Goal: Task Accomplishment & Management: Manage account settings

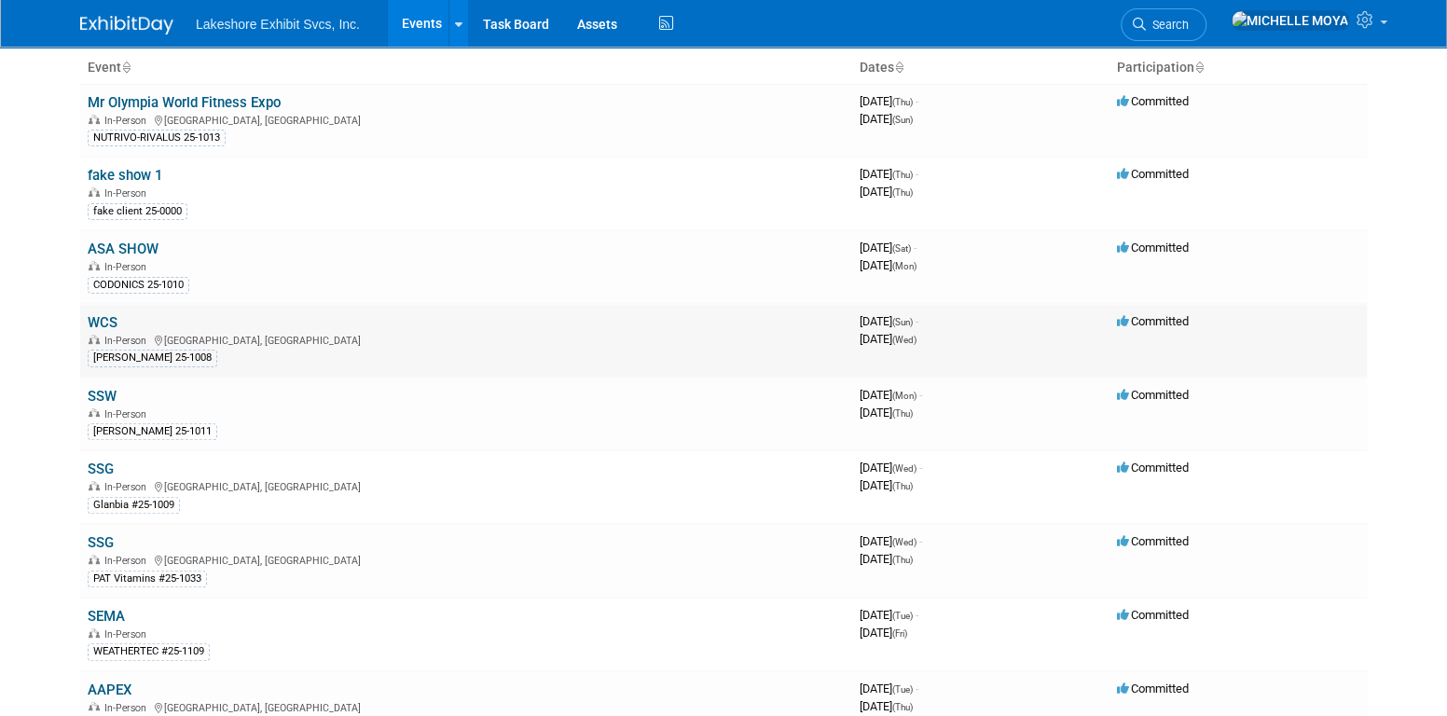
scroll to position [280, 0]
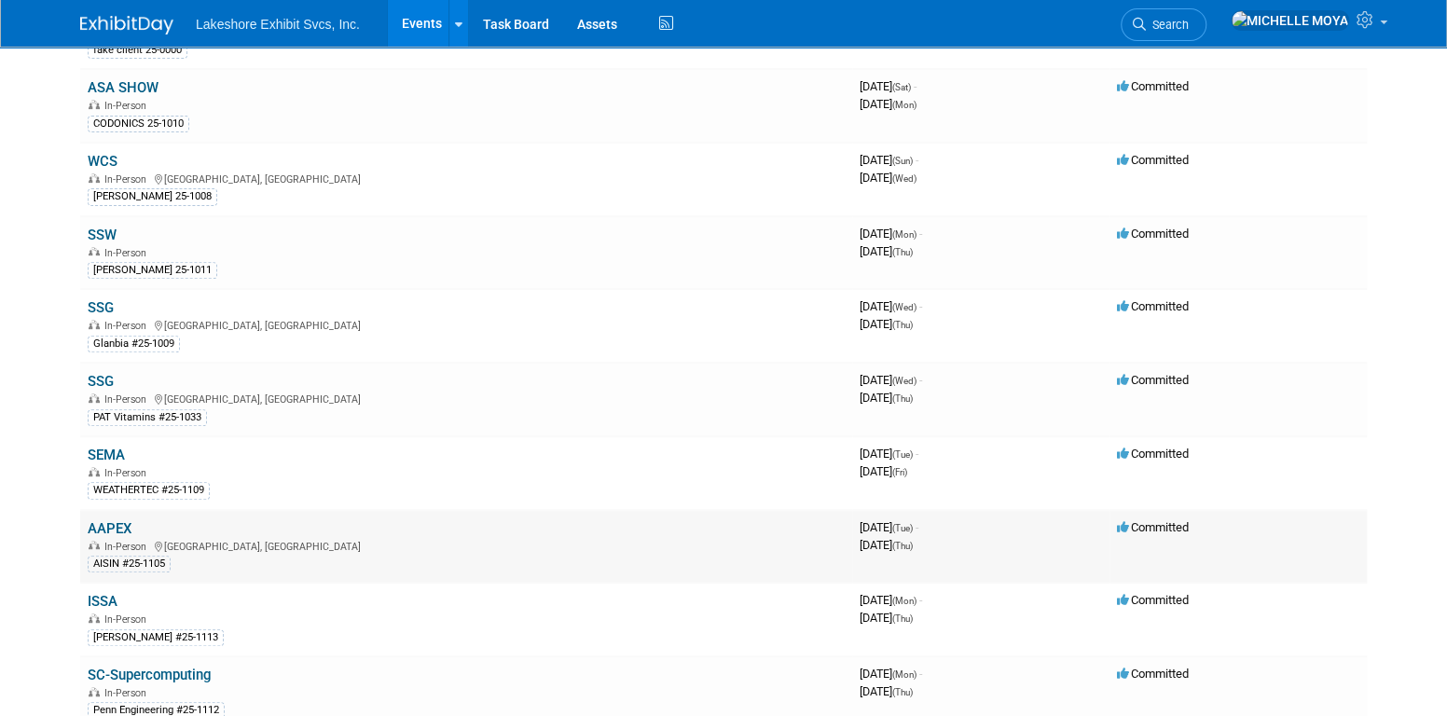
click at [118, 520] on link "AAPEX" at bounding box center [110, 528] width 44 height 17
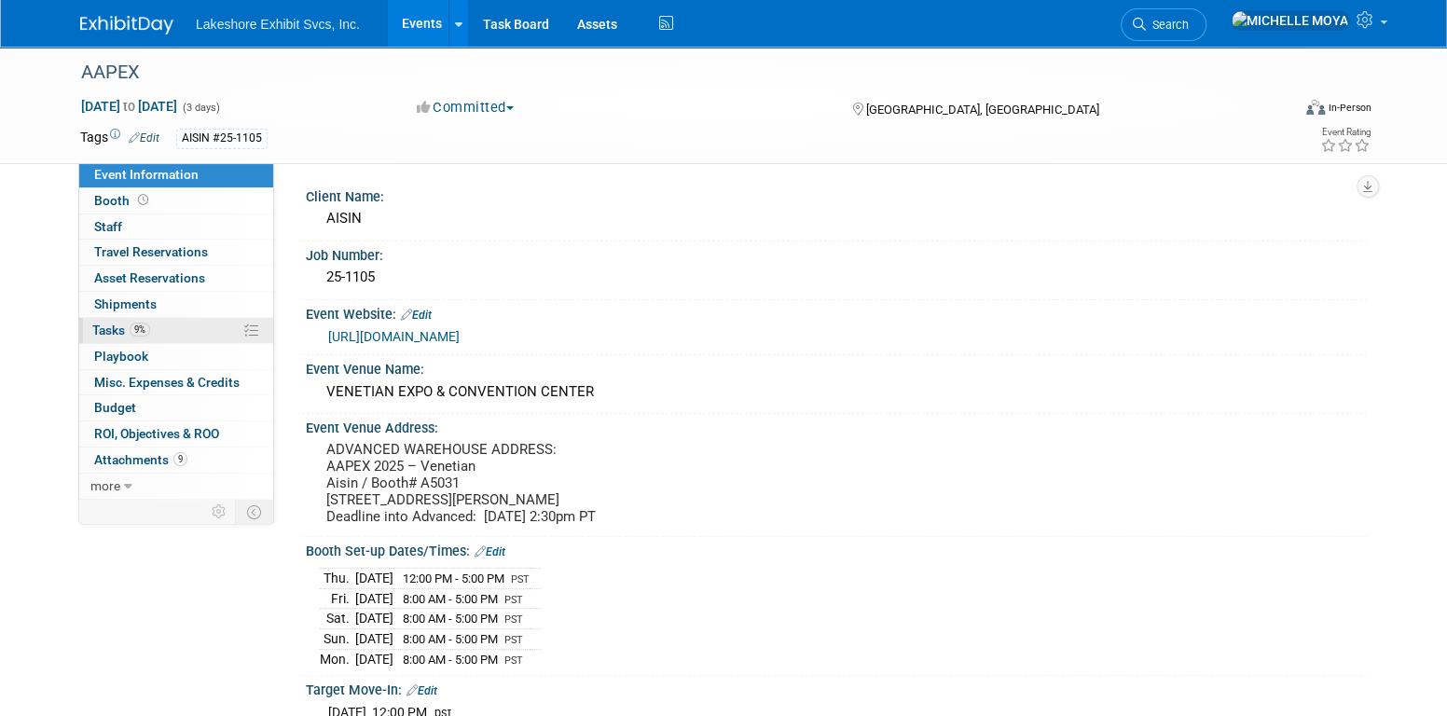
click at [180, 332] on link "9% Tasks 9%" at bounding box center [176, 330] width 194 height 25
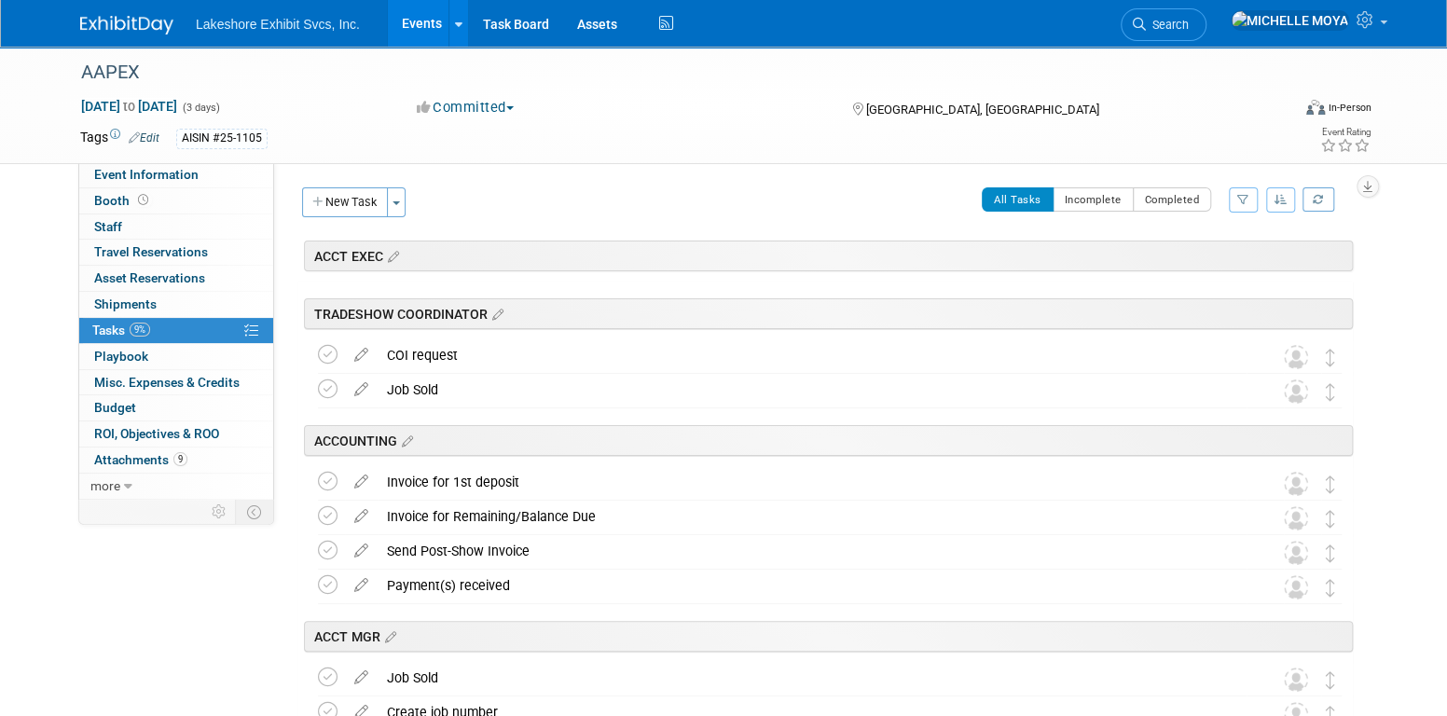
click at [1245, 197] on icon "button" at bounding box center [1244, 199] width 12 height 11
click at [1210, 263] on select "-- Select Assignee -- All unassigned tasks Assigned to me [PERSON_NAME] [PERSON…" at bounding box center [1166, 259] width 154 height 26
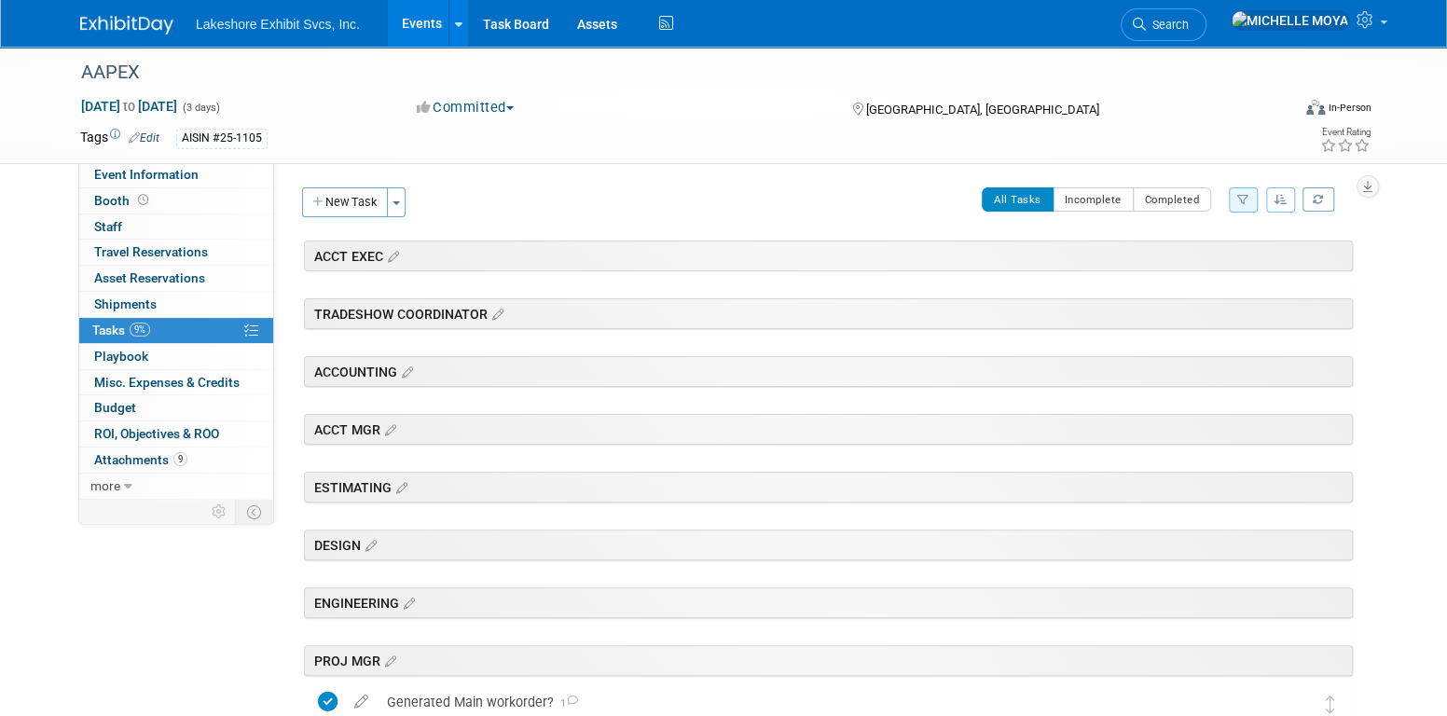
scroll to position [466, 0]
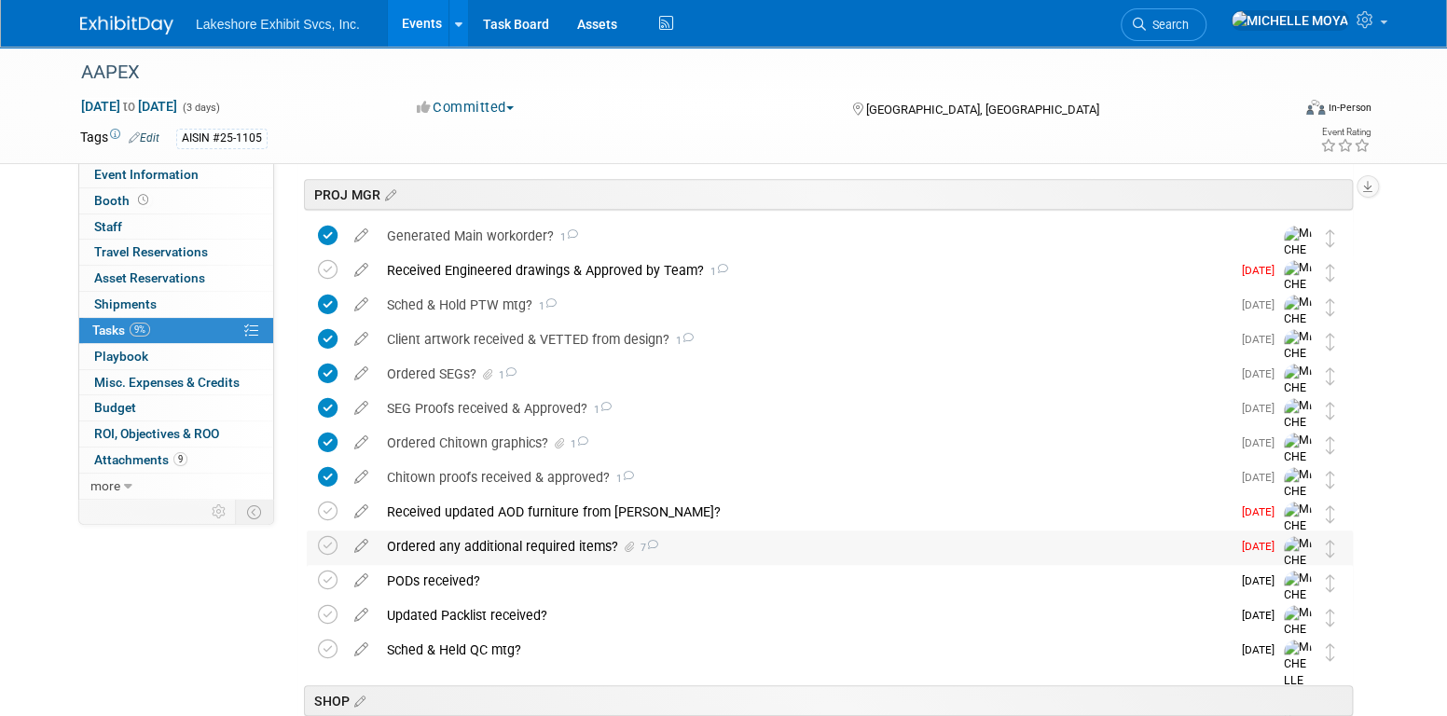
click at [577, 546] on div "Ordered any additional required items? 7" at bounding box center [804, 547] width 853 height 32
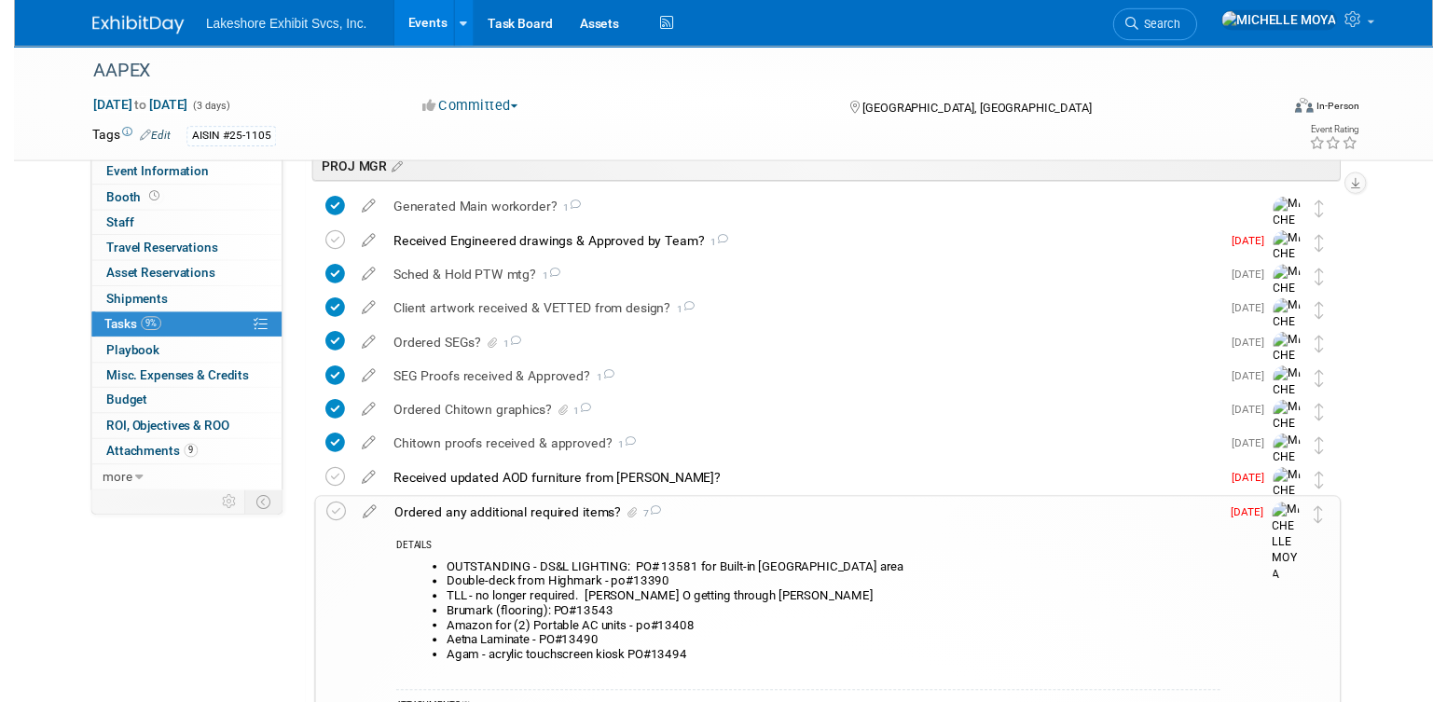
scroll to position [560, 0]
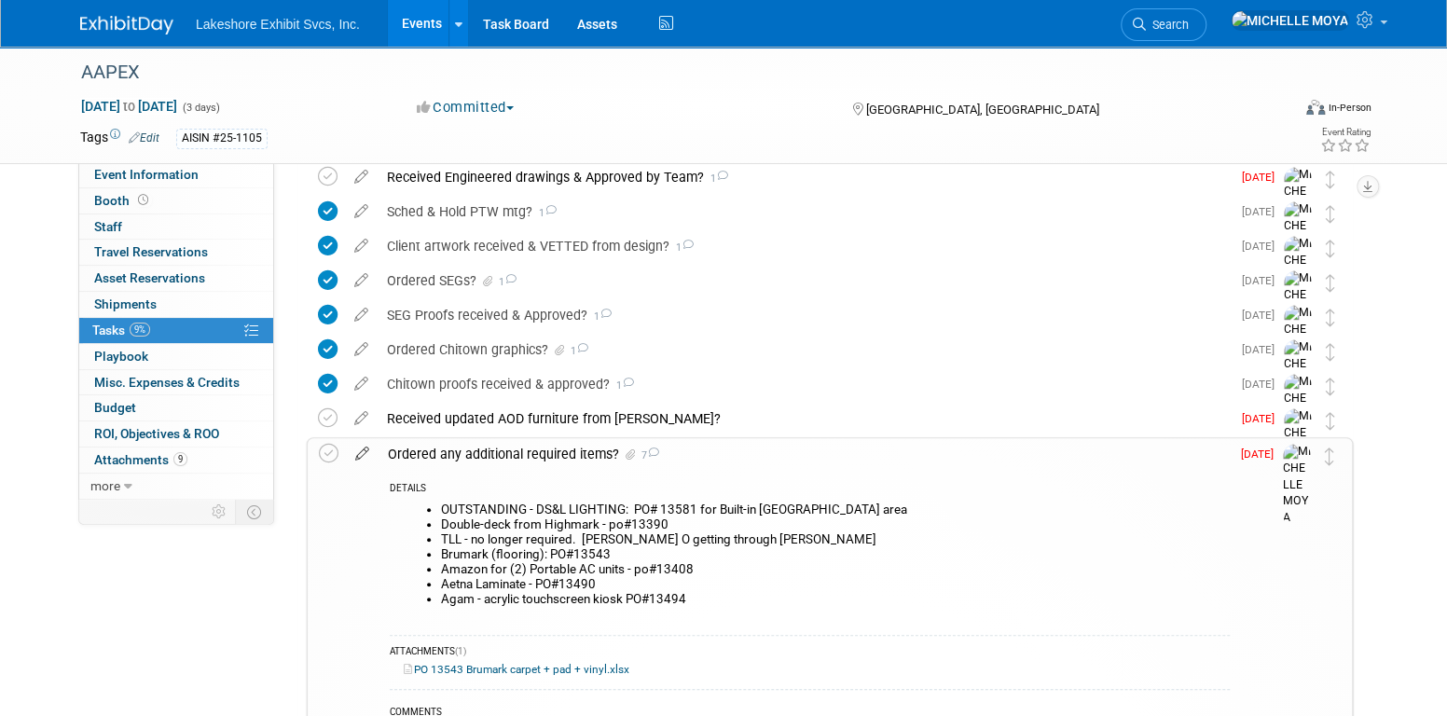
click at [354, 456] on icon at bounding box center [362, 449] width 33 height 23
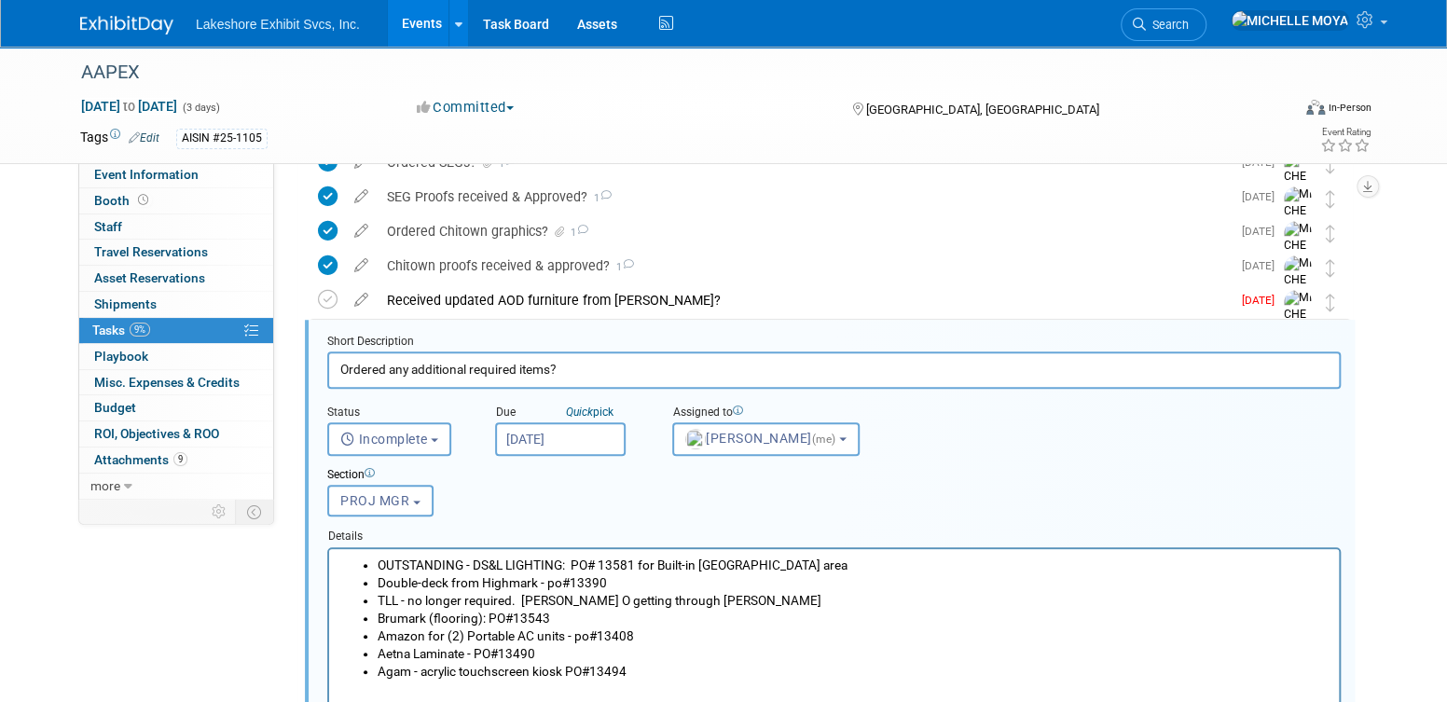
scroll to position [725, 0]
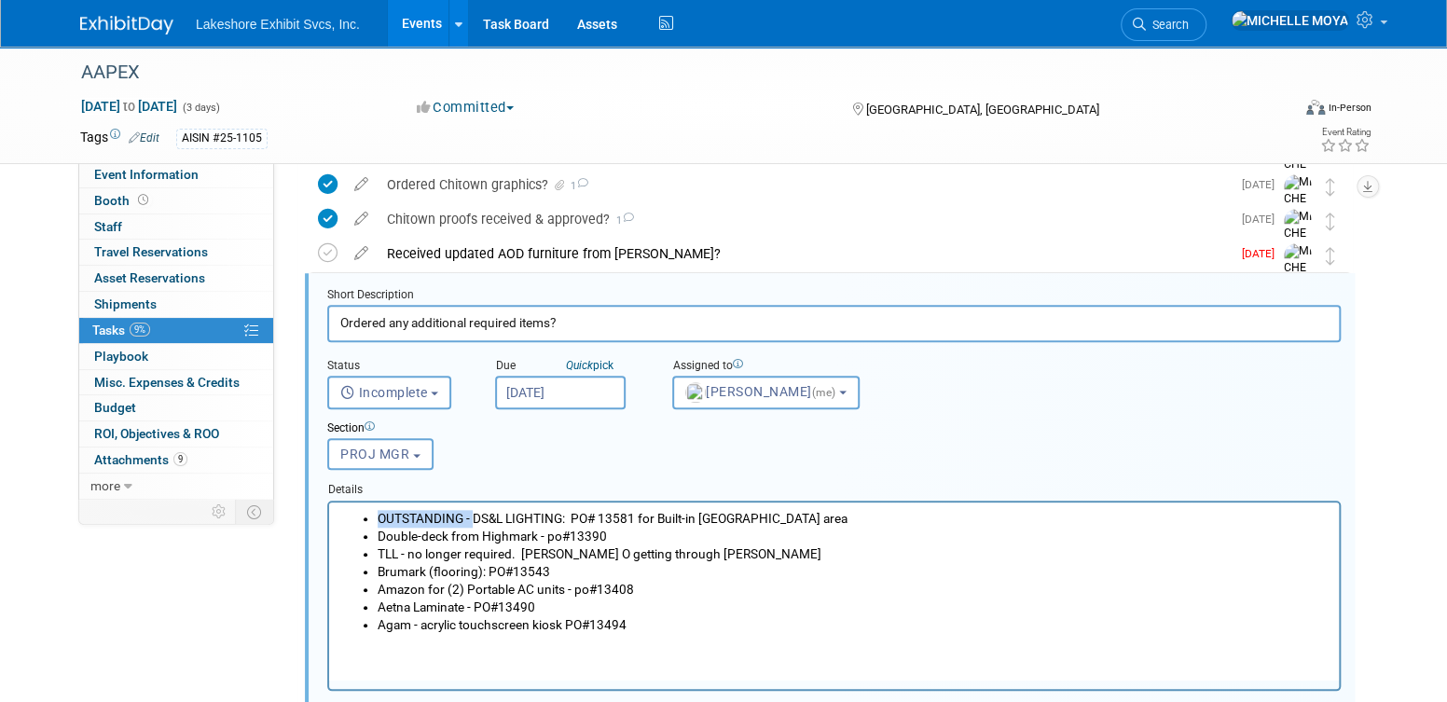
drag, startPoint x: 473, startPoint y: 517, endPoint x: 373, endPoint y: 522, distance: 99.9
click at [373, 522] on ul "OUTSTANDING - DS&L LIGHTING: PO# 13581 for Built-in [GEOGRAPHIC_DATA] area Doub…" at bounding box center [834, 571] width 989 height 125
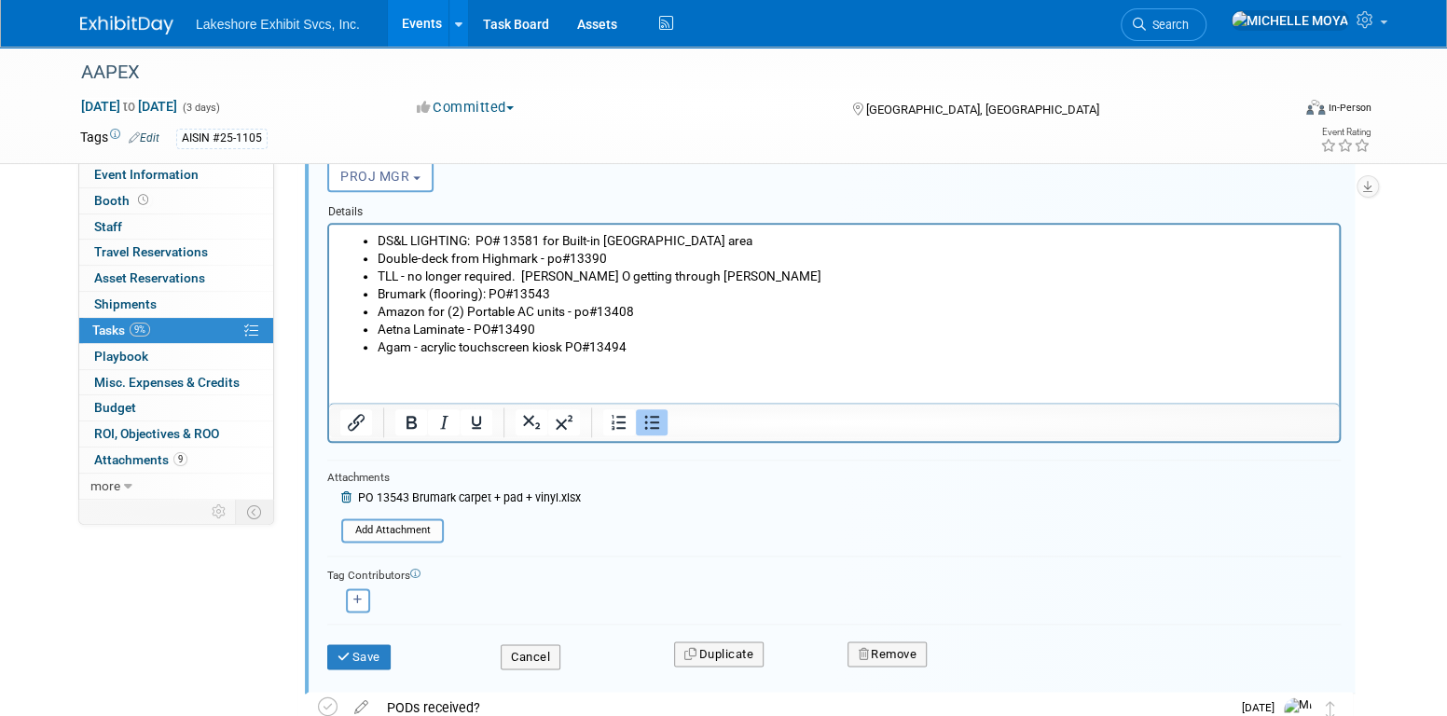
scroll to position [1004, 0]
click at [369, 644] on button "Save" at bounding box center [358, 656] width 63 height 26
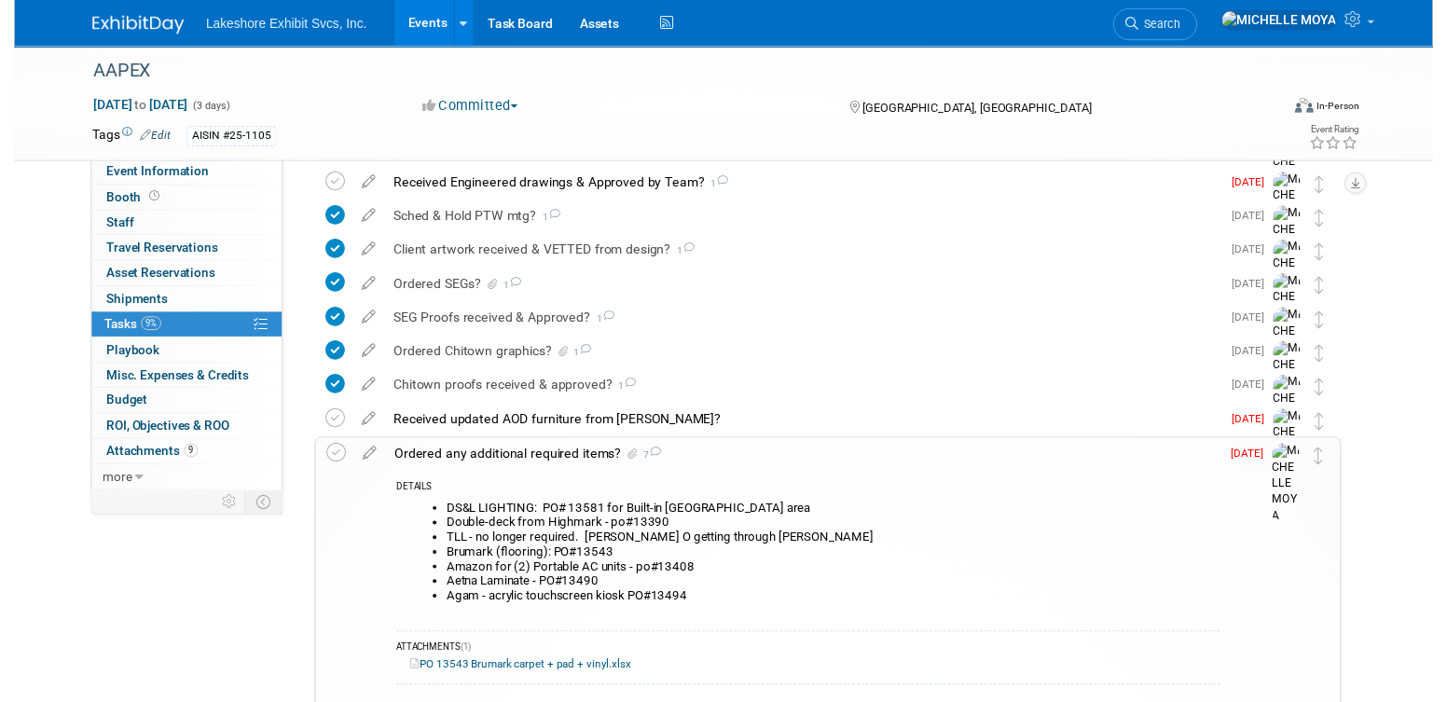
scroll to position [538, 0]
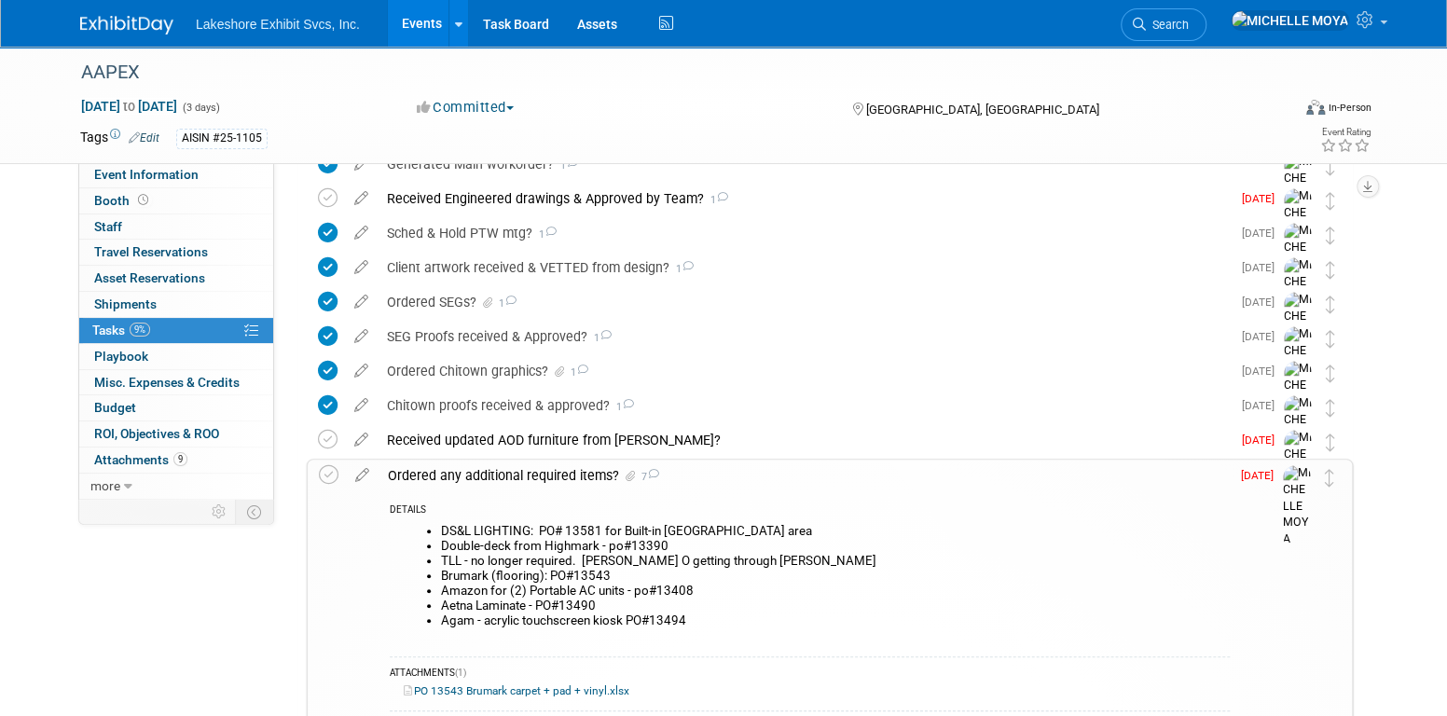
click at [359, 477] on icon at bounding box center [362, 471] width 33 height 23
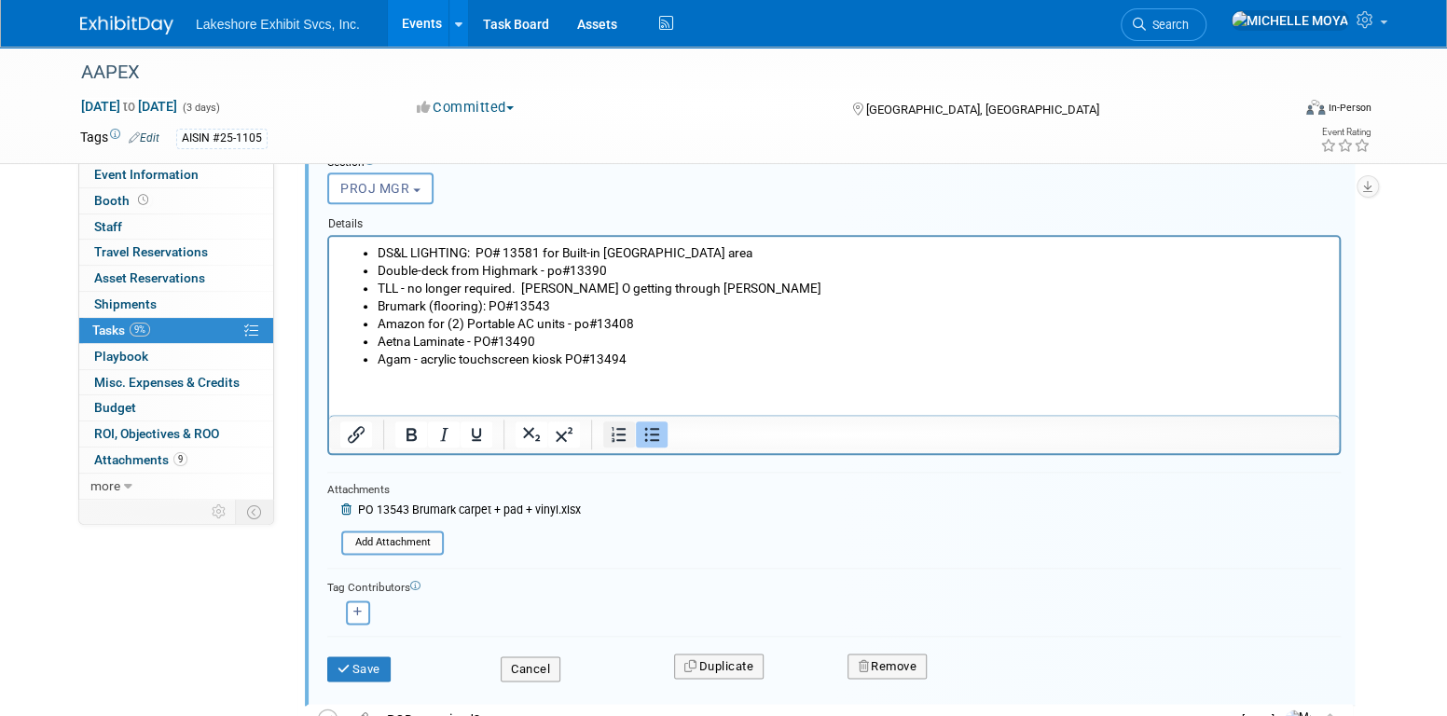
scroll to position [1003, 0]
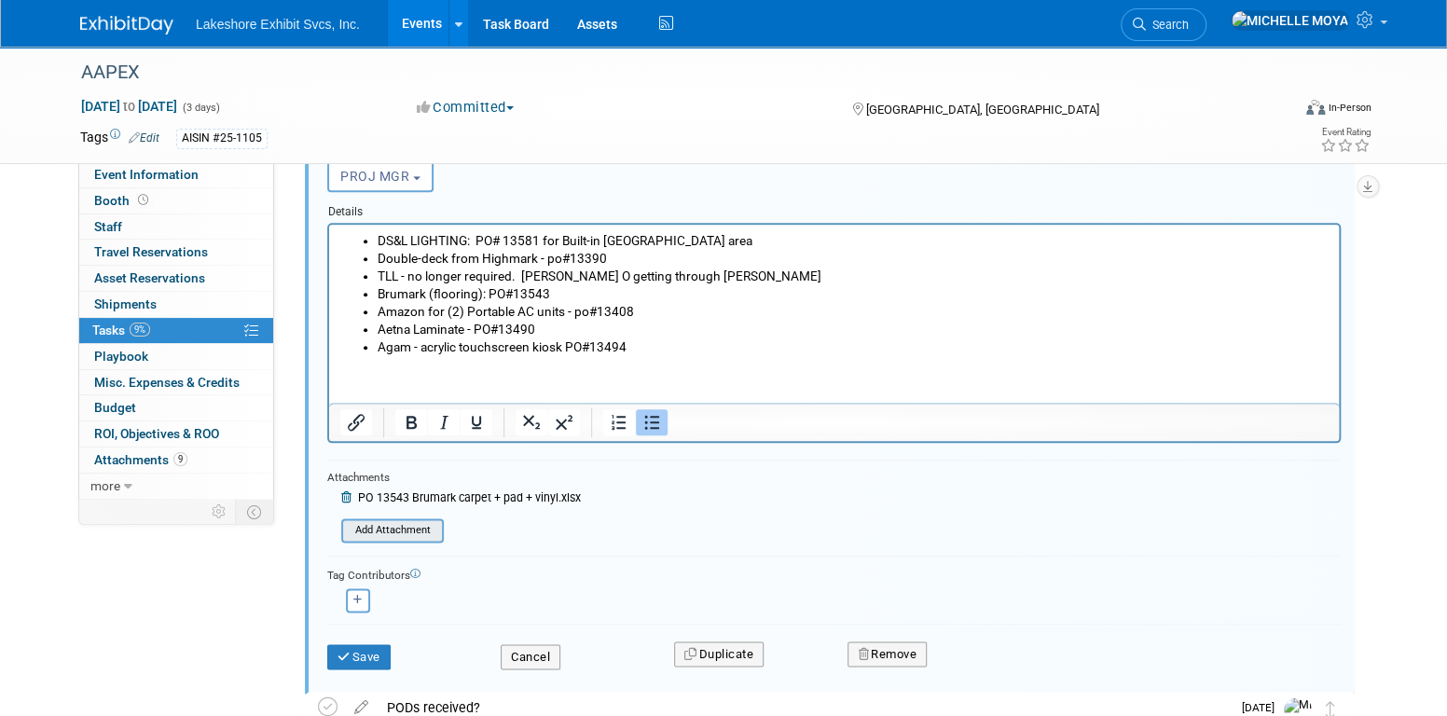
click at [394, 529] on input "file" at bounding box center [347, 530] width 190 height 21
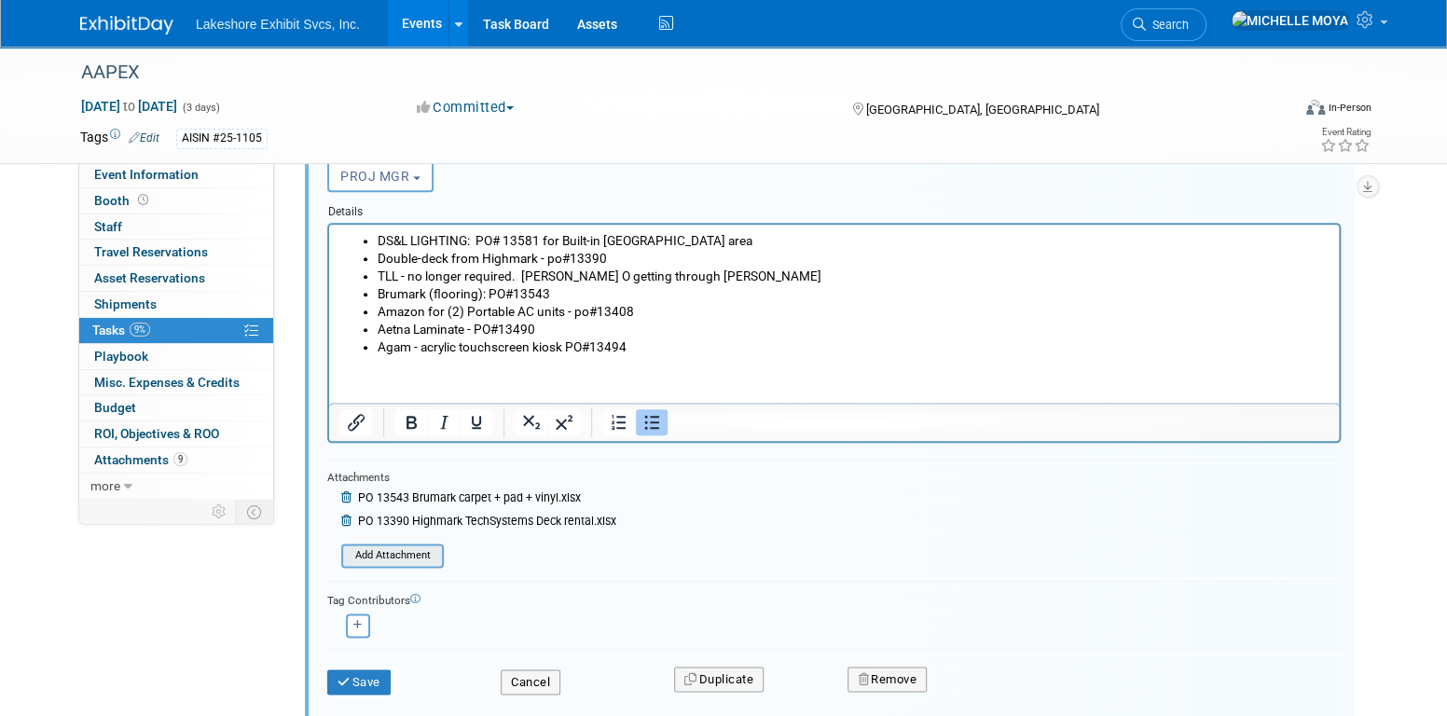
click at [372, 546] on input "file" at bounding box center [347, 556] width 190 height 21
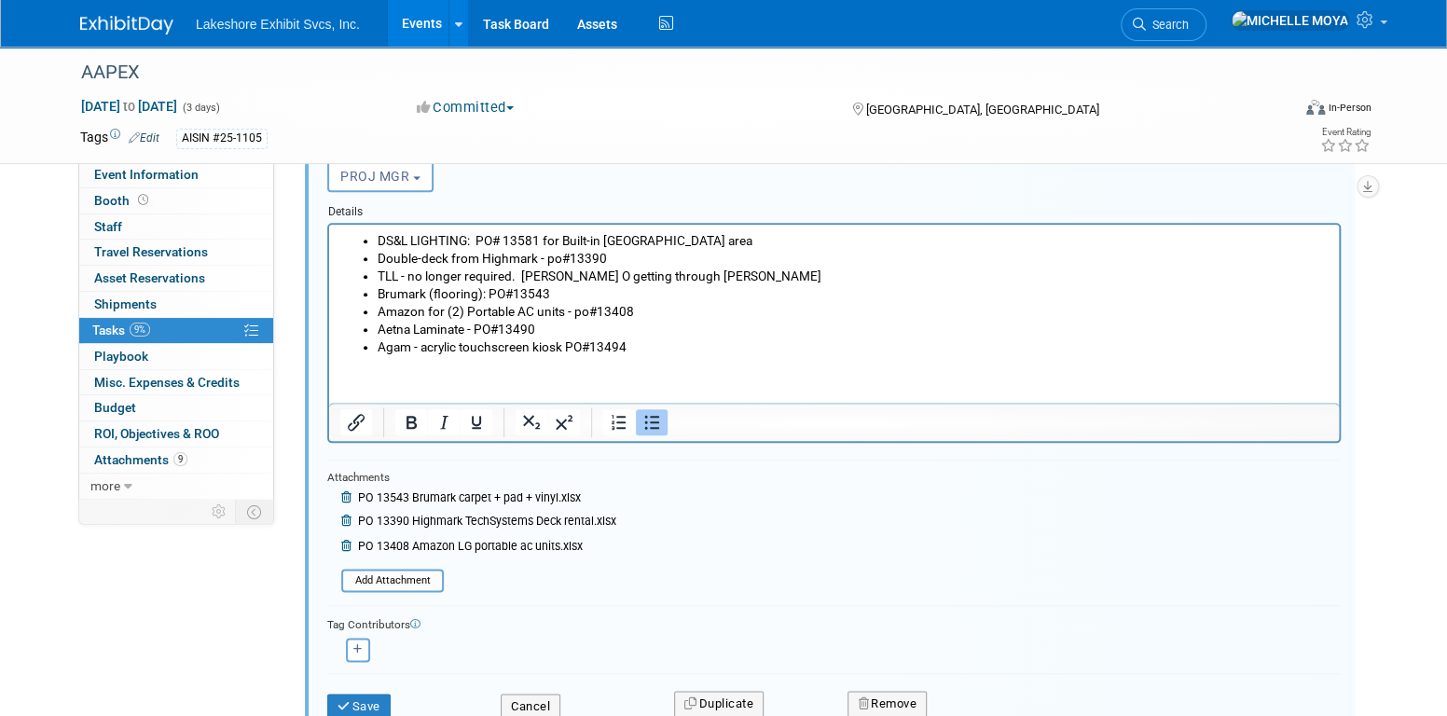
click at [415, 591] on form "Short Description Ordered any additional required items? Status <i class="far f…" at bounding box center [834, 373] width 1042 height 729
click at [417, 578] on input "file" at bounding box center [347, 581] width 190 height 21
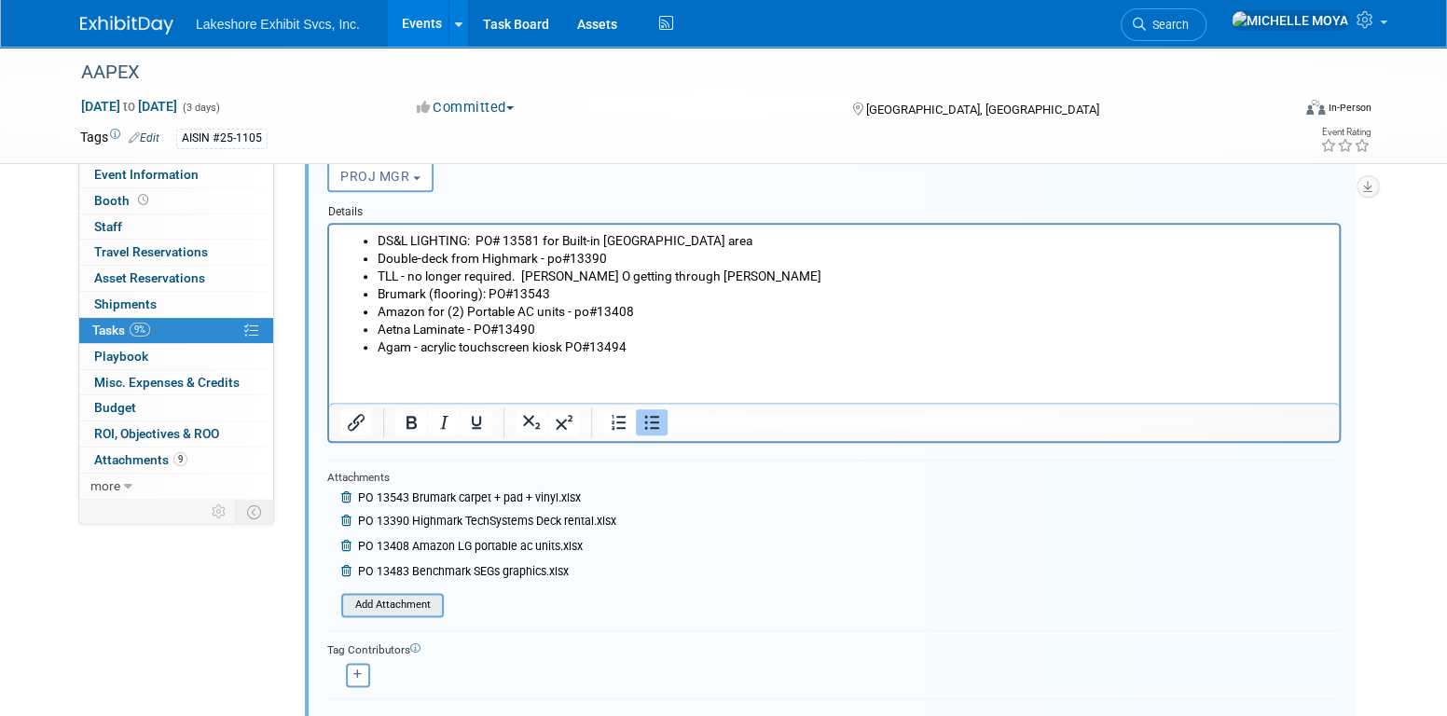
click at [383, 607] on input "file" at bounding box center [347, 605] width 190 height 21
click at [425, 626] on input "file" at bounding box center [347, 630] width 190 height 21
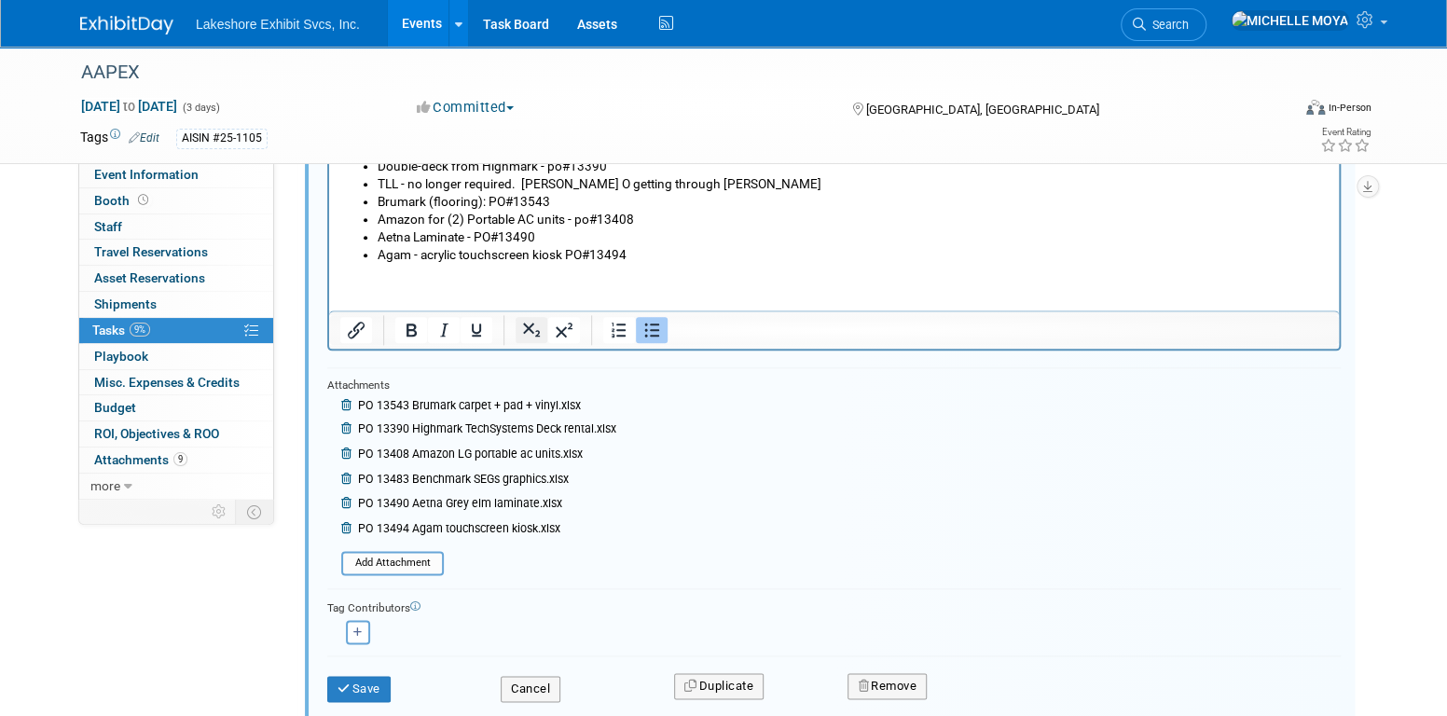
scroll to position [1096, 0]
click at [418, 552] on input "file" at bounding box center [347, 562] width 190 height 21
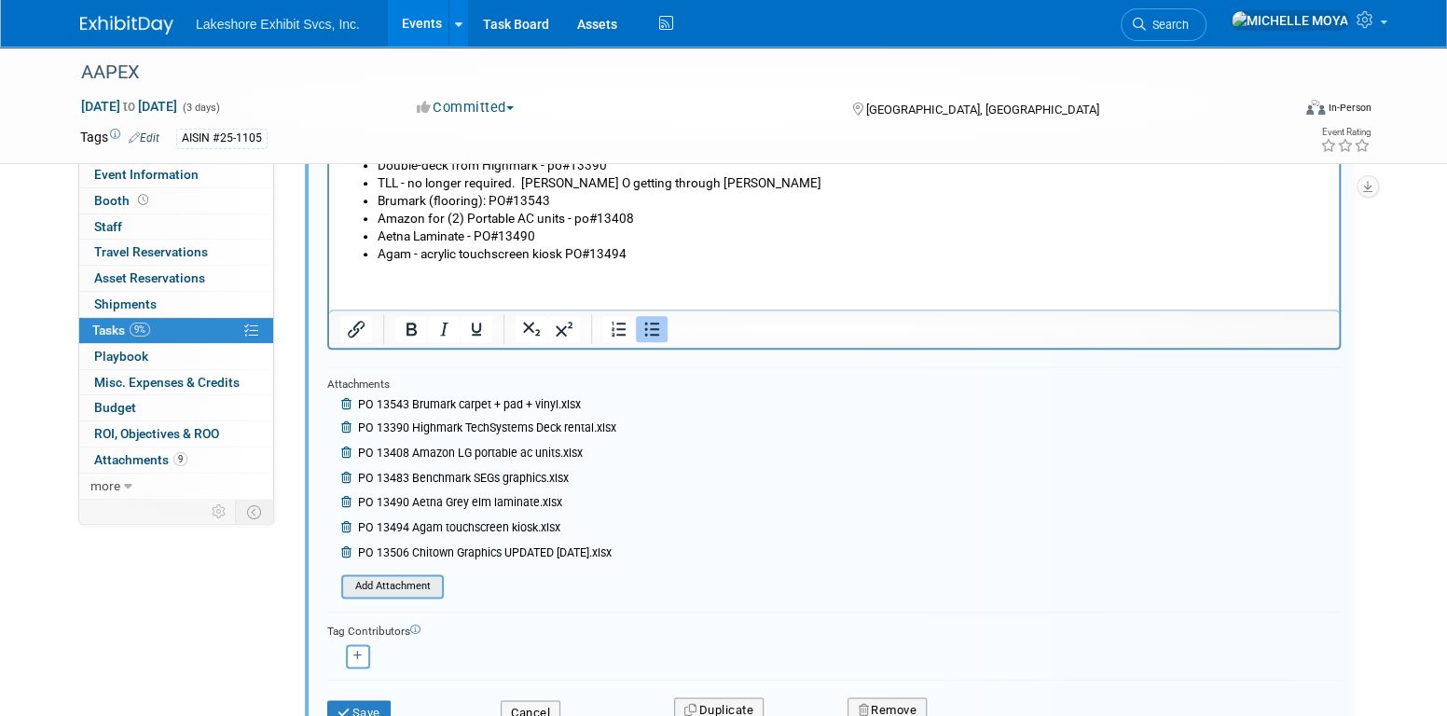
click at [425, 576] on input "file" at bounding box center [347, 586] width 190 height 21
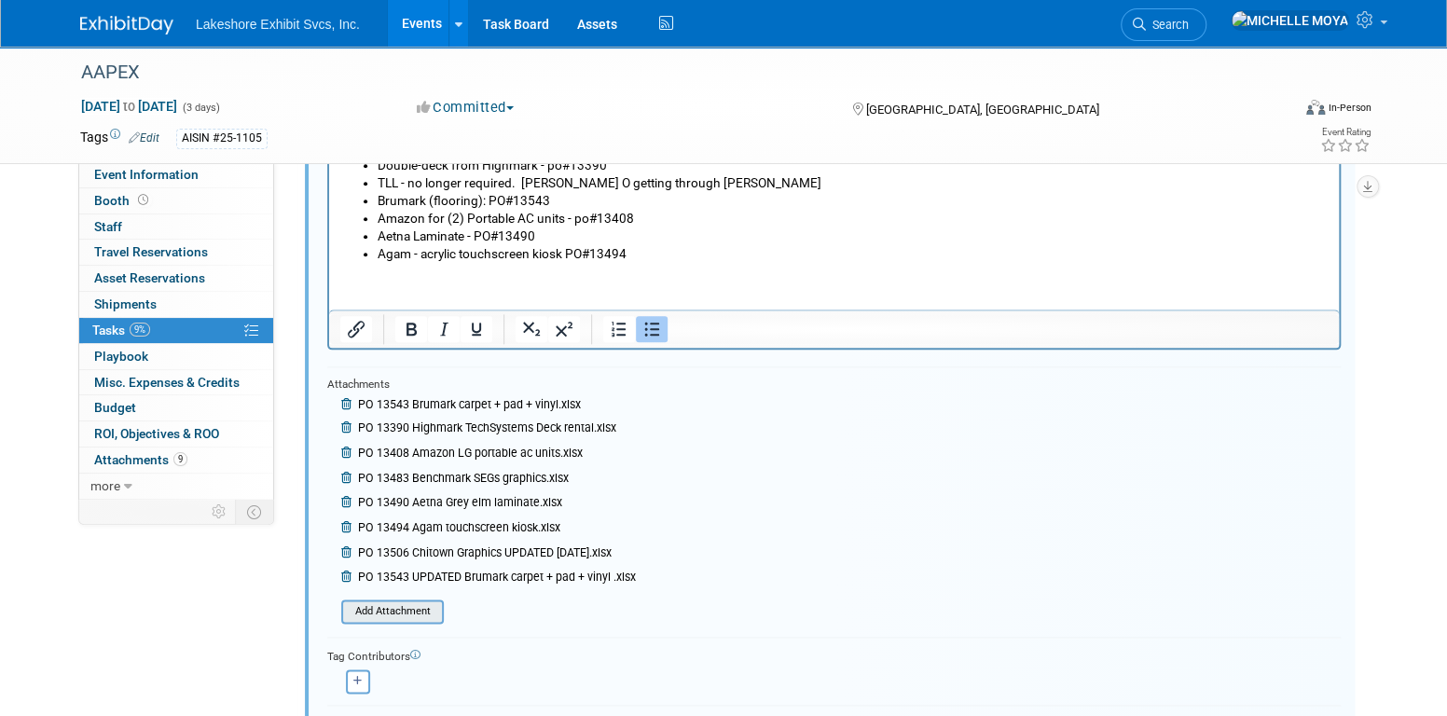
click at [410, 613] on input "file" at bounding box center [347, 612] width 190 height 21
click at [424, 633] on input "file" at bounding box center [347, 637] width 190 height 21
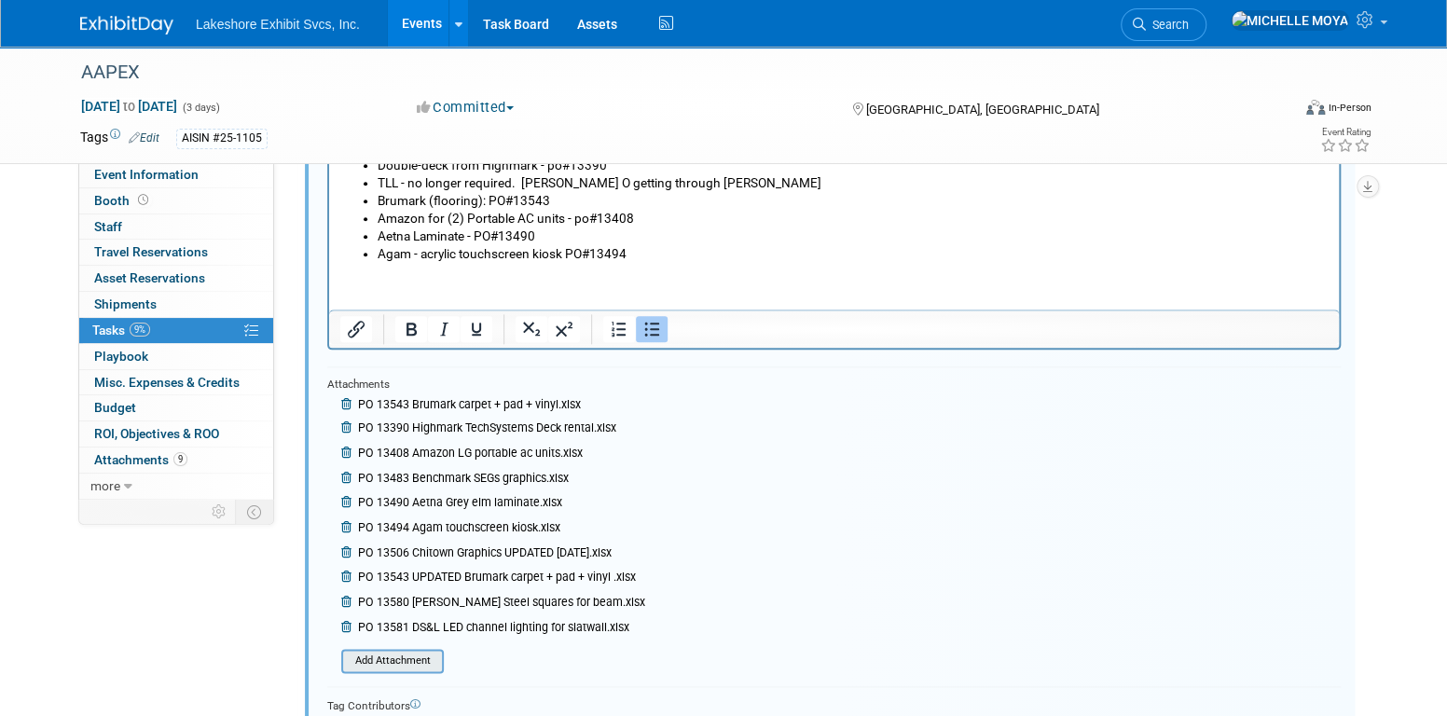
click at [433, 659] on input "file" at bounding box center [347, 661] width 190 height 21
click at [345, 401] on icon at bounding box center [348, 404] width 14 height 11
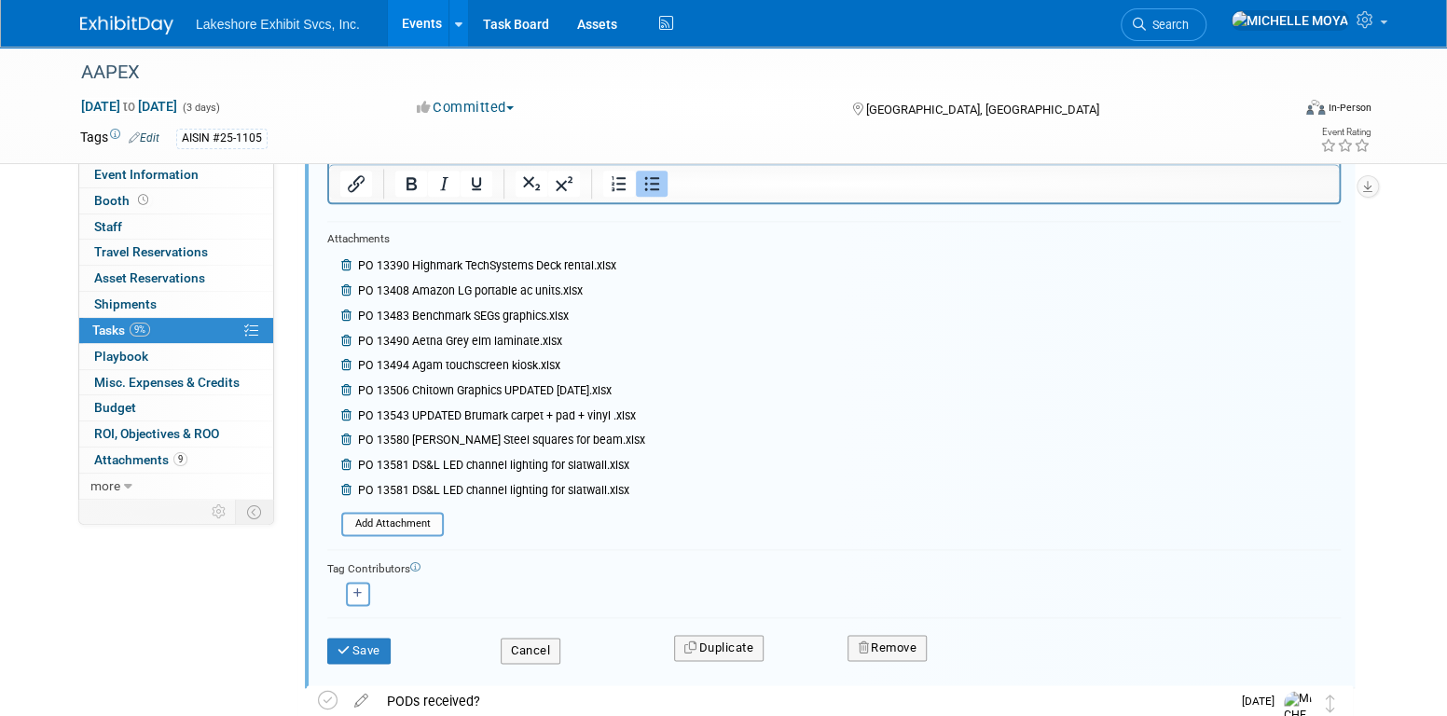
scroll to position [1282, 0]
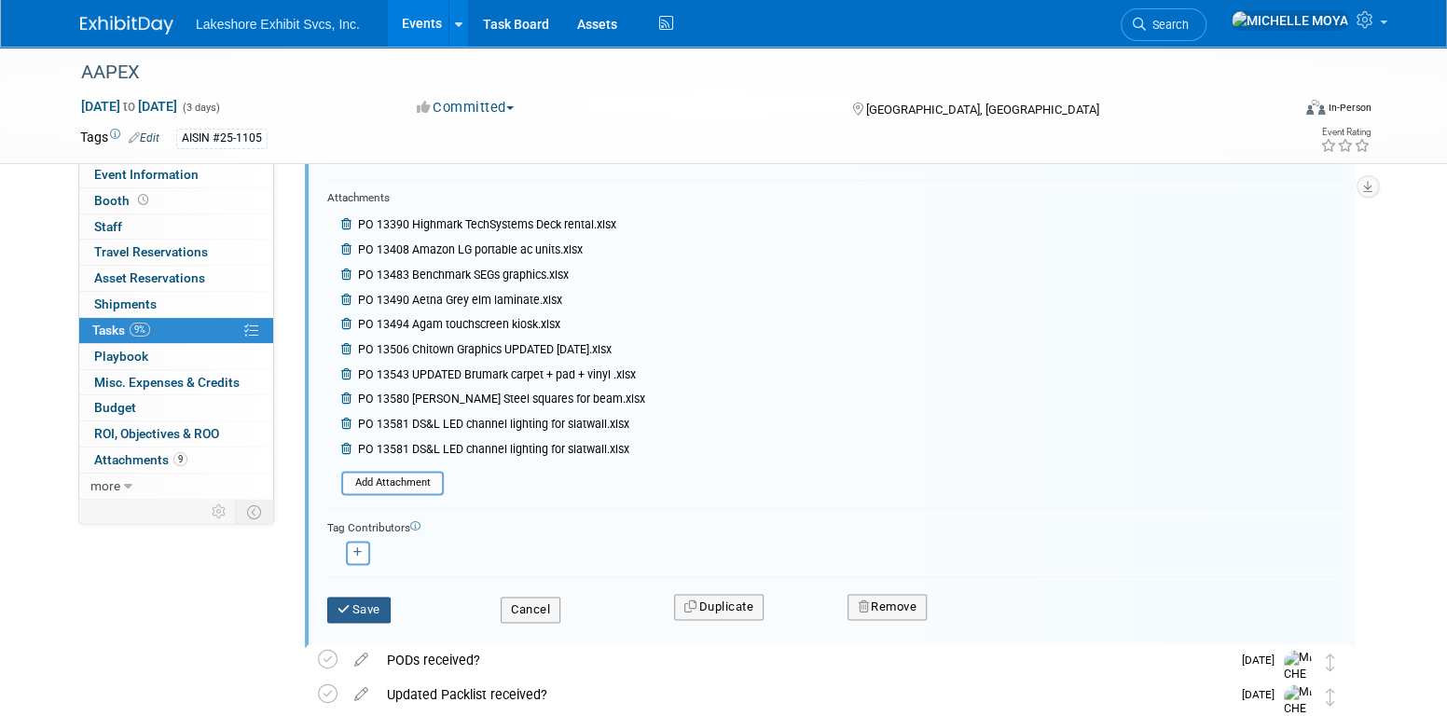
click at [363, 607] on button "Save" at bounding box center [358, 610] width 63 height 26
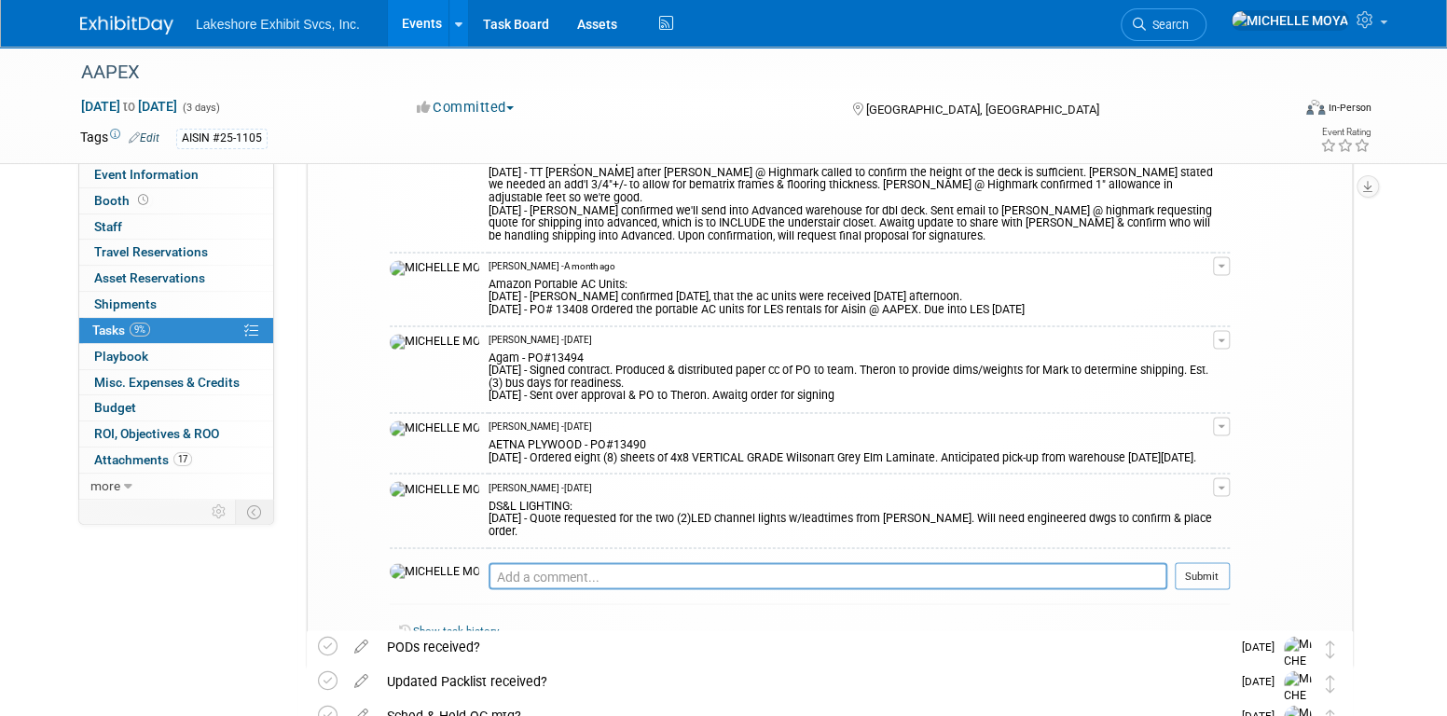
scroll to position [1562, 0]
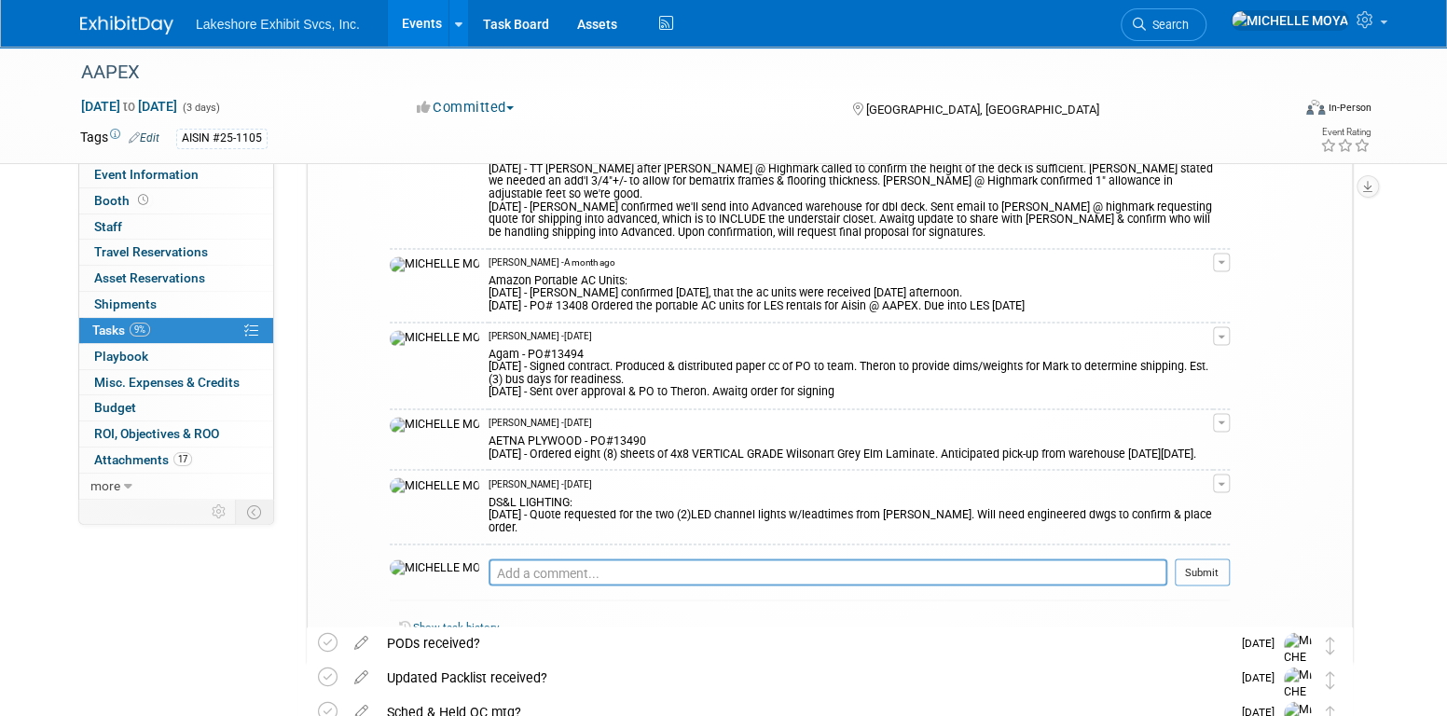
click at [1223, 474] on button "button" at bounding box center [1221, 483] width 17 height 19
click at [1183, 497] on link "Edit Comment" at bounding box center [1155, 510] width 147 height 26
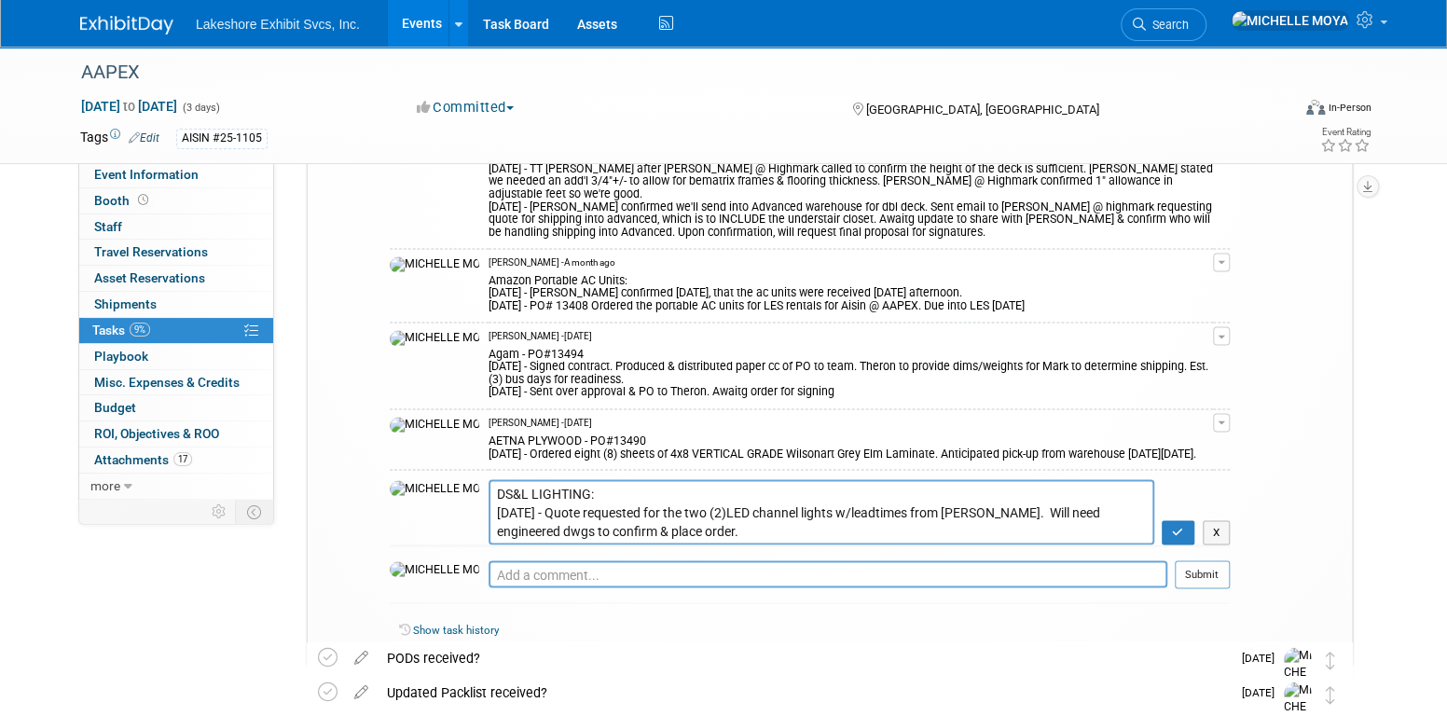
click at [537, 479] on textarea "DS&L LIGHTING: [DATE] - Quote requested for the two (2)LED channel lights w/lea…" at bounding box center [822, 511] width 666 height 64
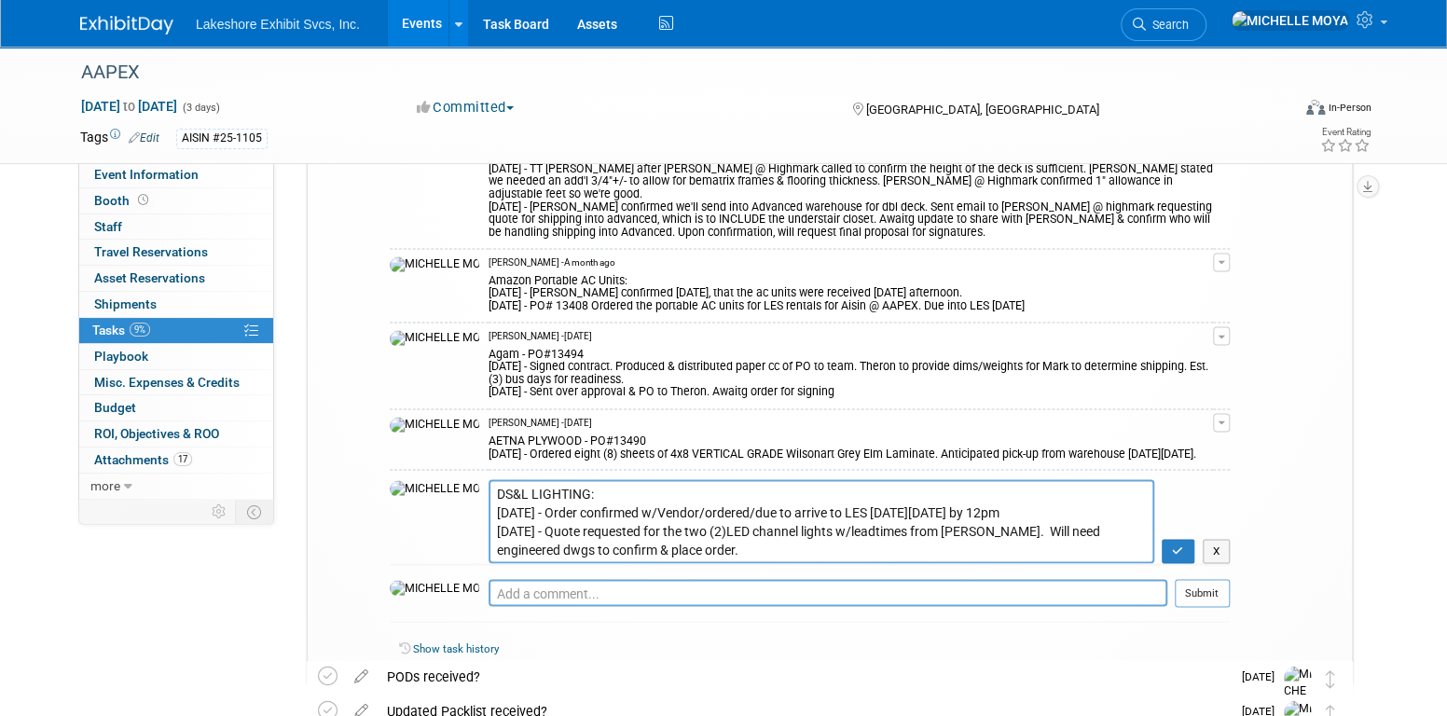
click at [539, 479] on textarea "DS&L LIGHTING: [DATE] - Quote requested for the two (2)LED channel lights w/lea…" at bounding box center [822, 520] width 666 height 83
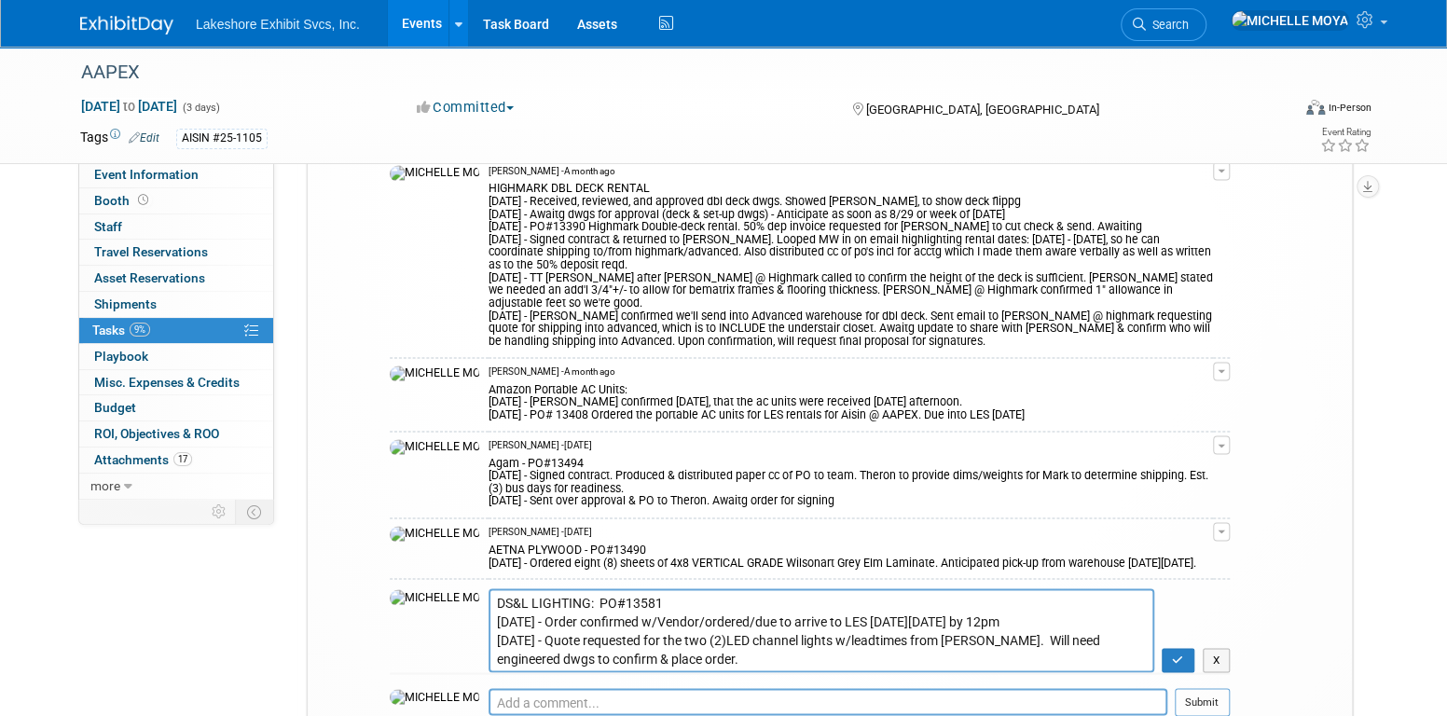
scroll to position [1655, 0]
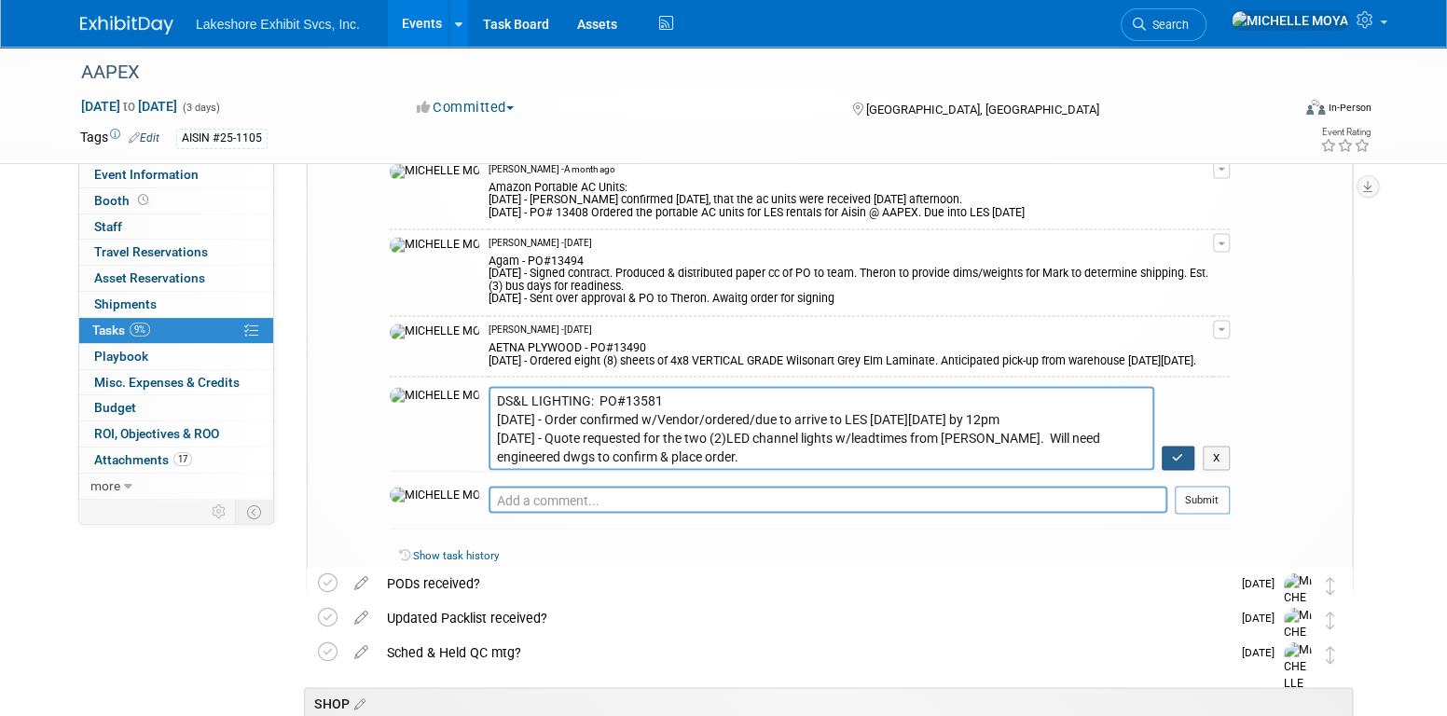
type textarea "DS&L LIGHTING: PO#13581 [DATE] - Order confirmed w/Vendor/ordered/due to arrive…"
click at [1182, 451] on icon "button" at bounding box center [1178, 456] width 12 height 11
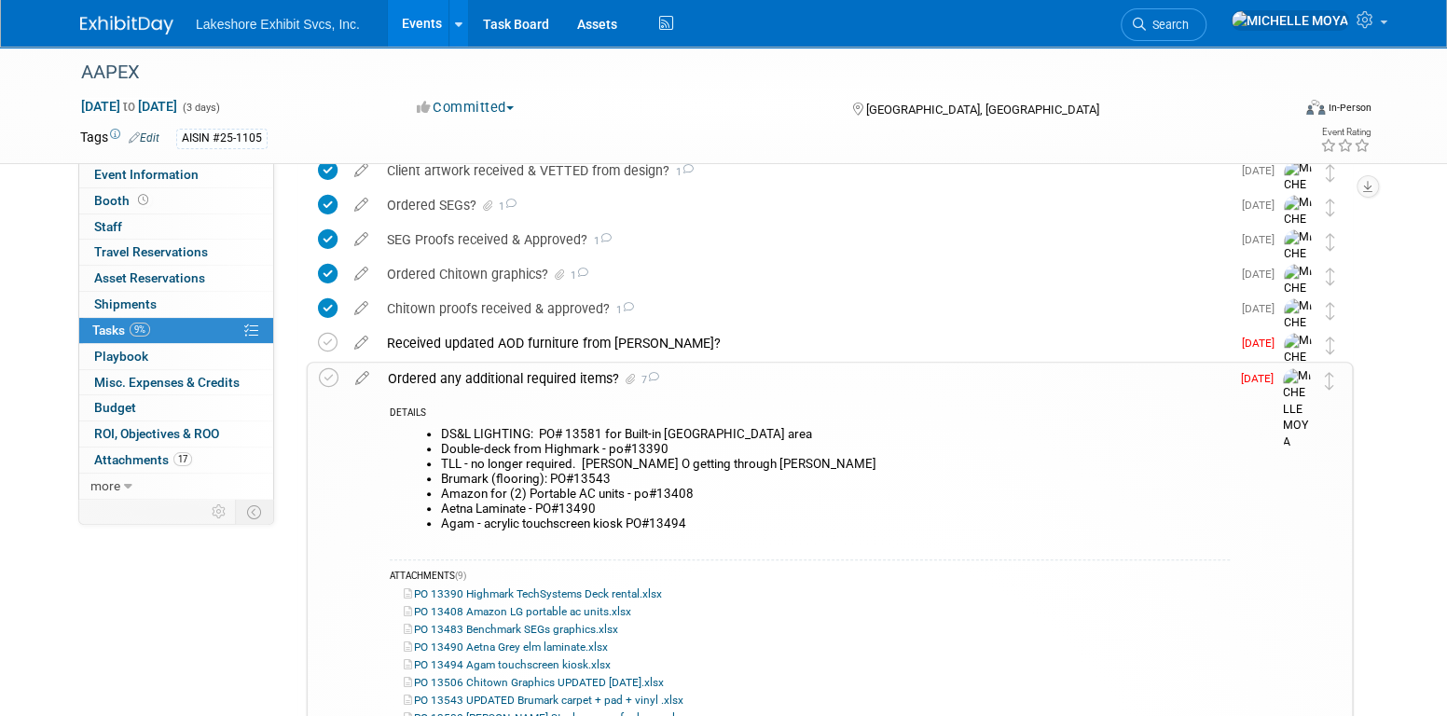
scroll to position [629, 0]
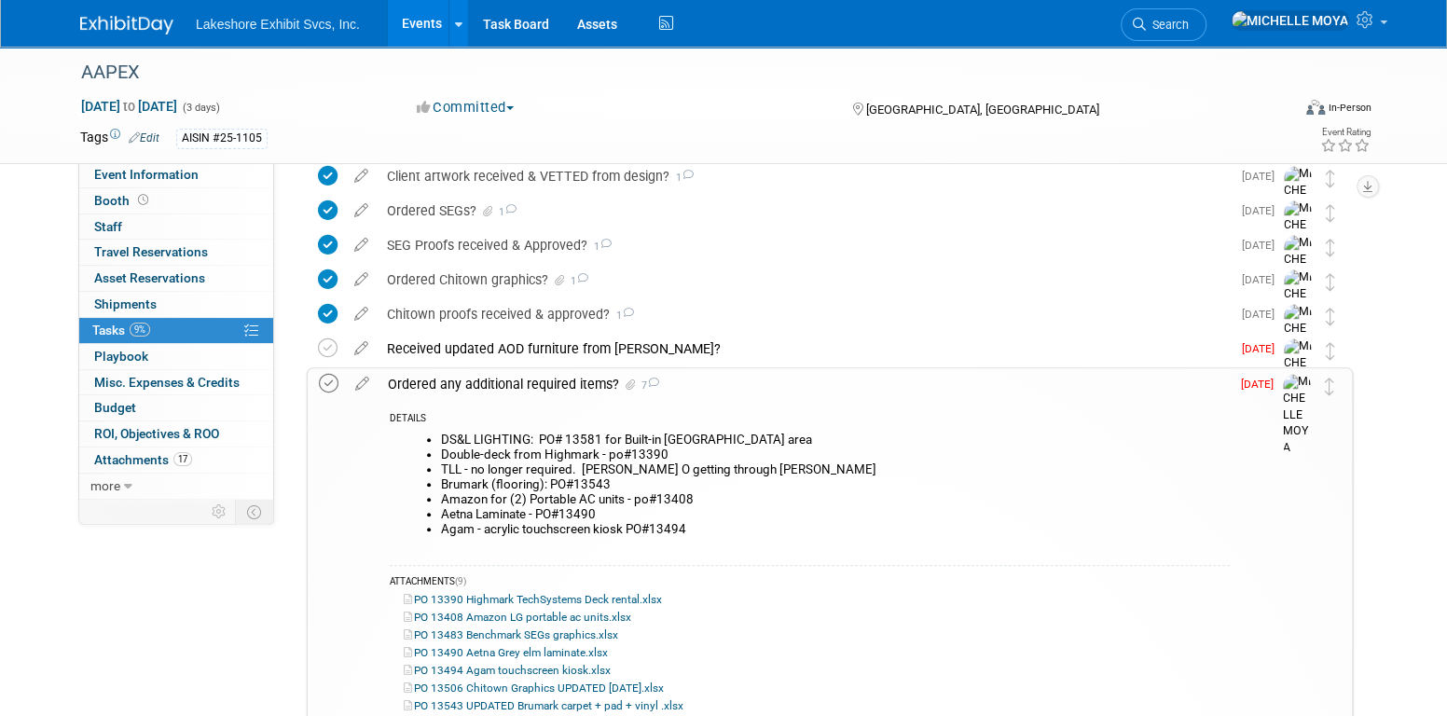
click at [324, 385] on icon at bounding box center [329, 384] width 20 height 20
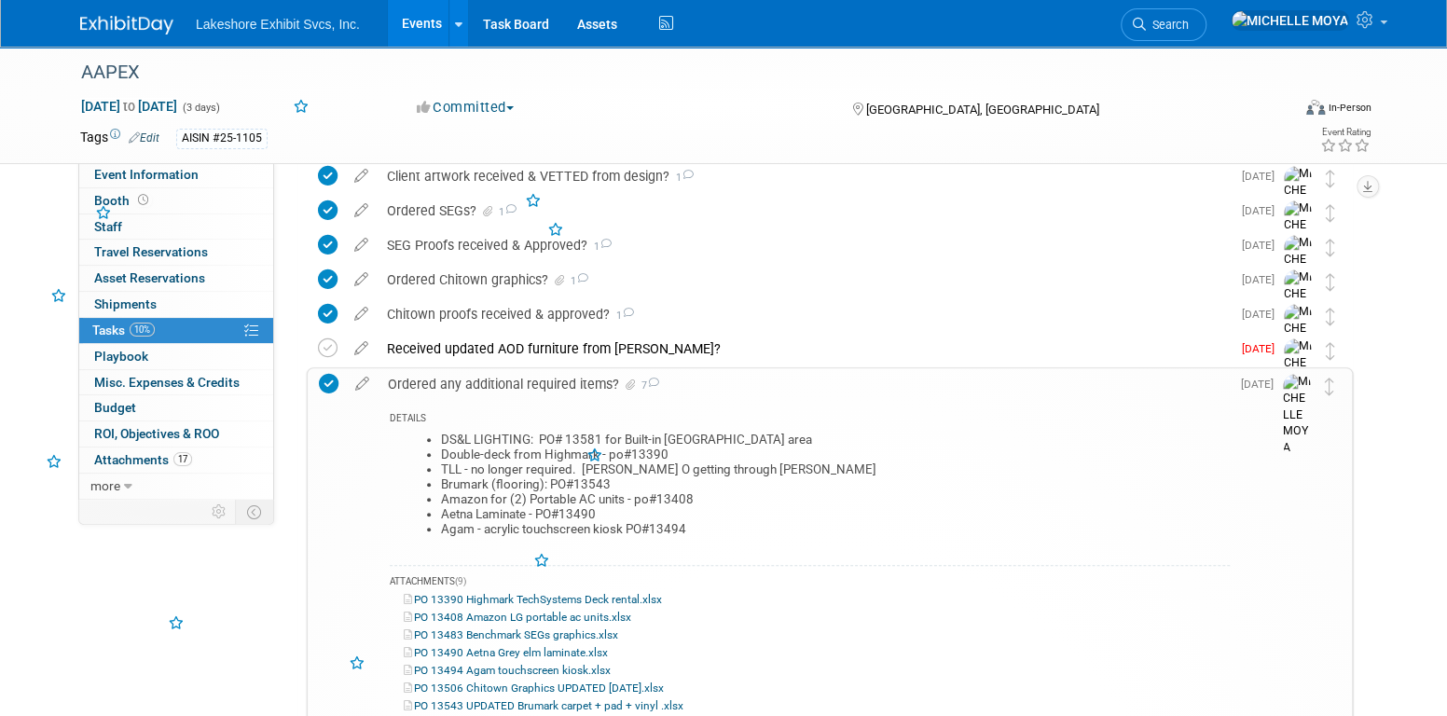
click at [506, 376] on div "Ordered any additional required items? 7" at bounding box center [804, 384] width 851 height 32
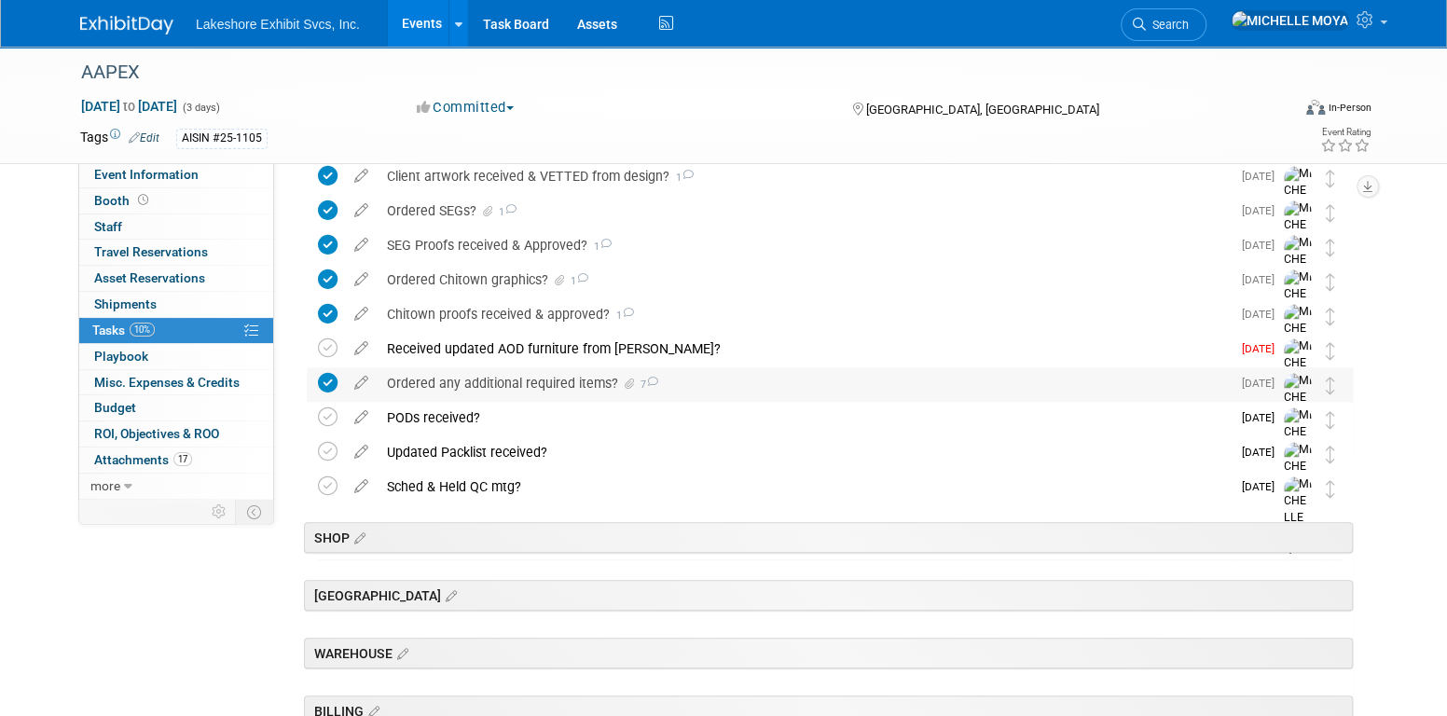
click at [512, 380] on div "Ordered any additional required items? 7" at bounding box center [804, 383] width 853 height 32
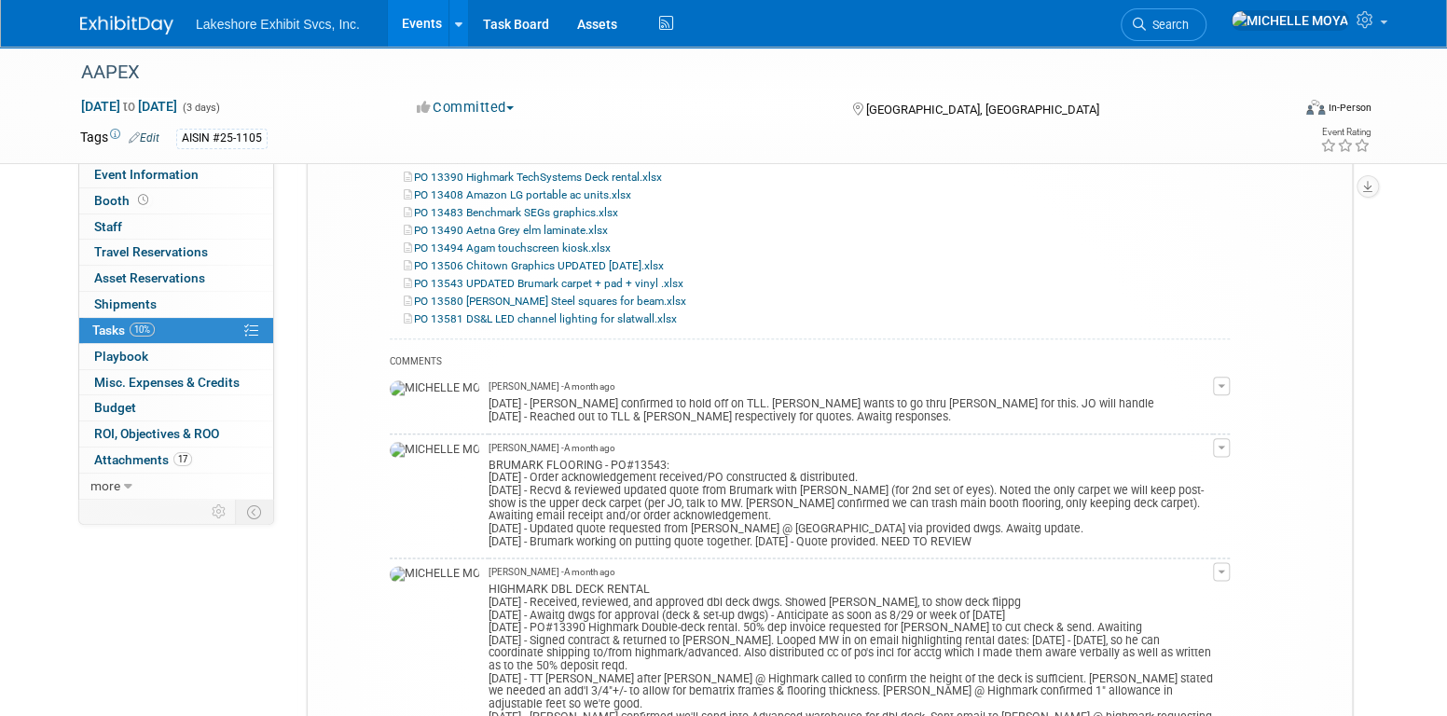
scroll to position [1096, 0]
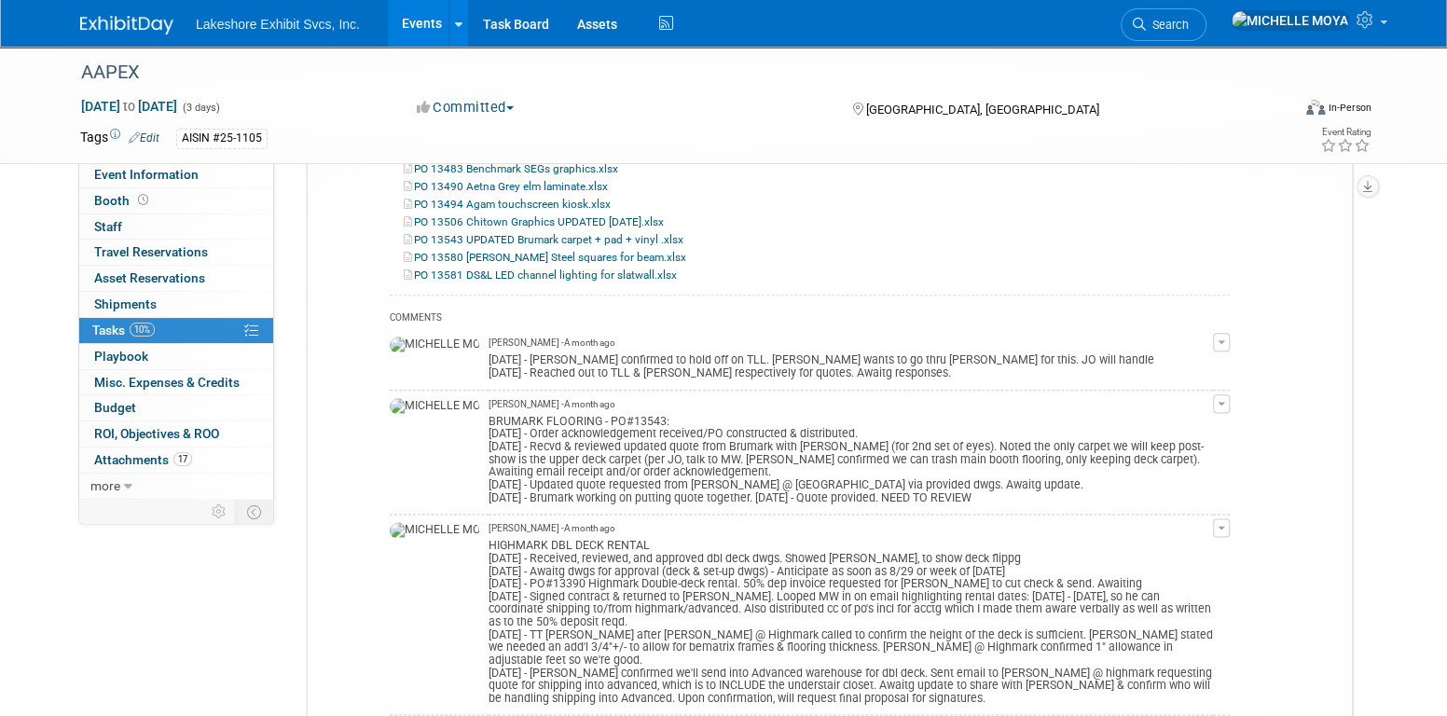
click at [1225, 402] on span "button" at bounding box center [1221, 404] width 7 height 4
click at [1207, 427] on link "Edit Comment" at bounding box center [1155, 431] width 147 height 26
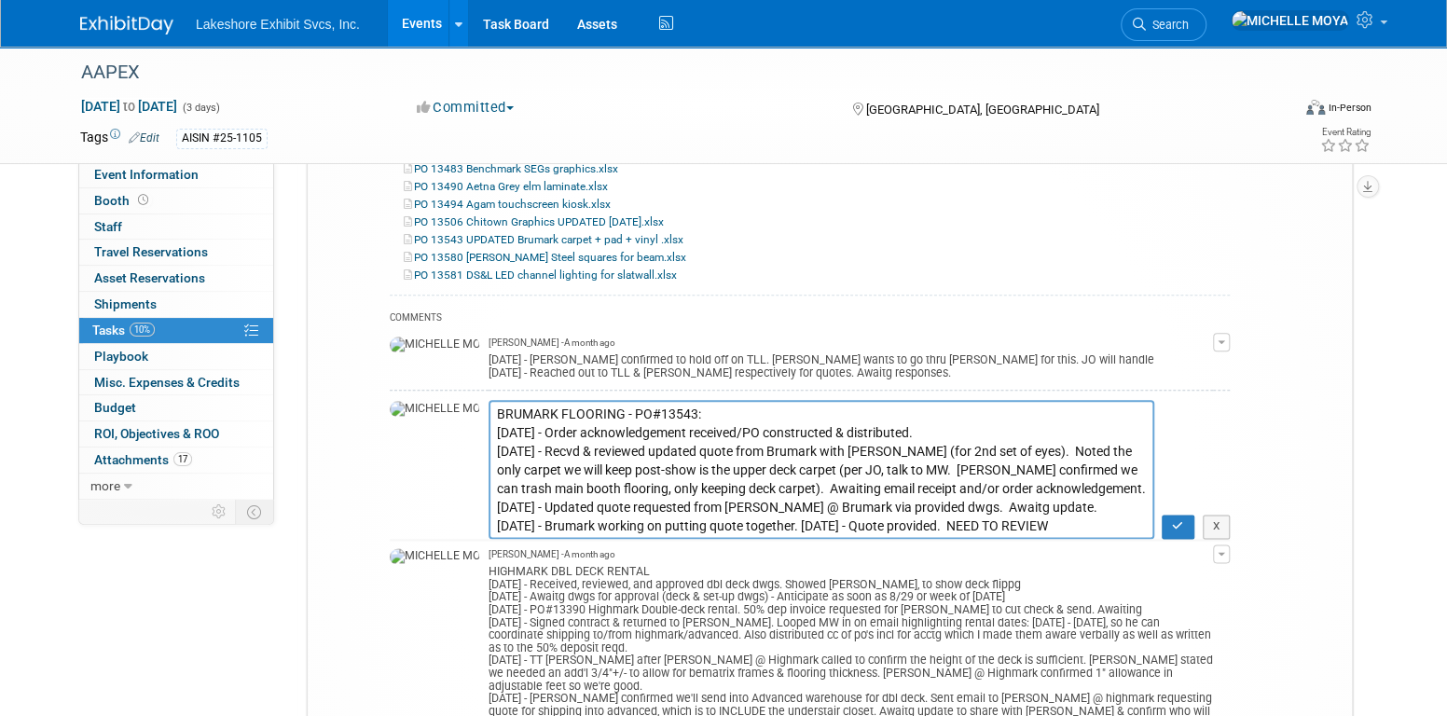
click at [645, 410] on textarea "BRUMARK FLOORING - PO#13543: [DATE] - Order acknowledgement received/PO constru…" at bounding box center [822, 469] width 666 height 139
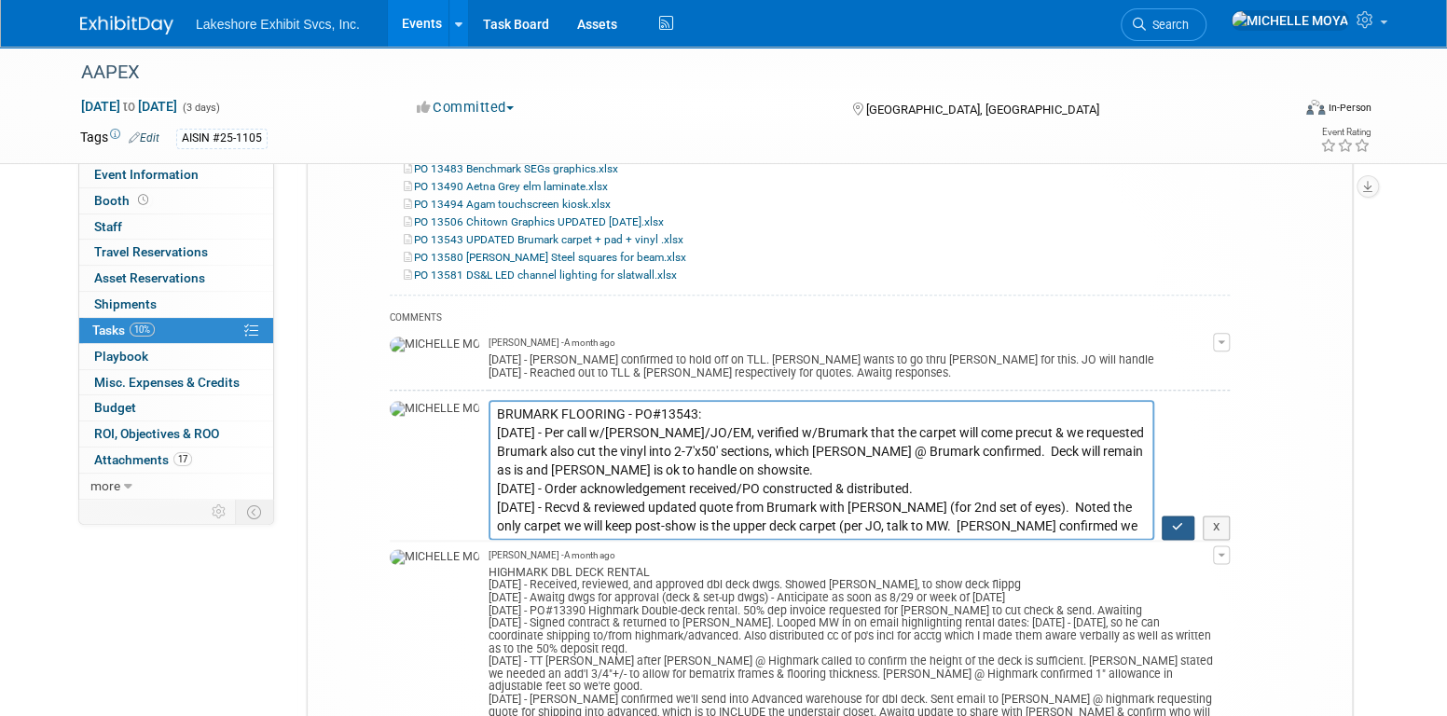
type textarea "BRUMARK FLOORING - PO#13543: [DATE] - Per call w/[PERSON_NAME]/JO/EM, verified …"
click at [1184, 524] on icon "button" at bounding box center [1178, 526] width 12 height 11
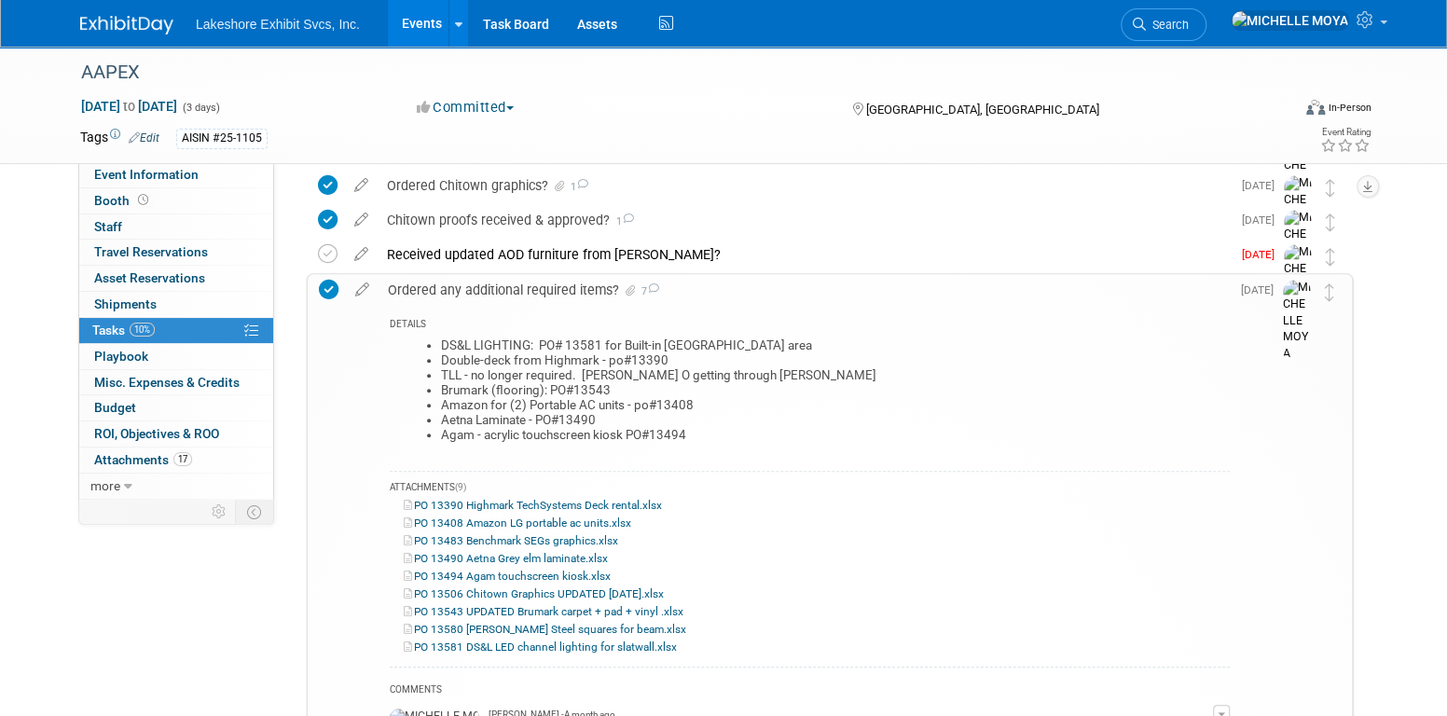
scroll to position [723, 0]
click at [584, 284] on div "Ordered any additional required items? 7" at bounding box center [804, 291] width 851 height 32
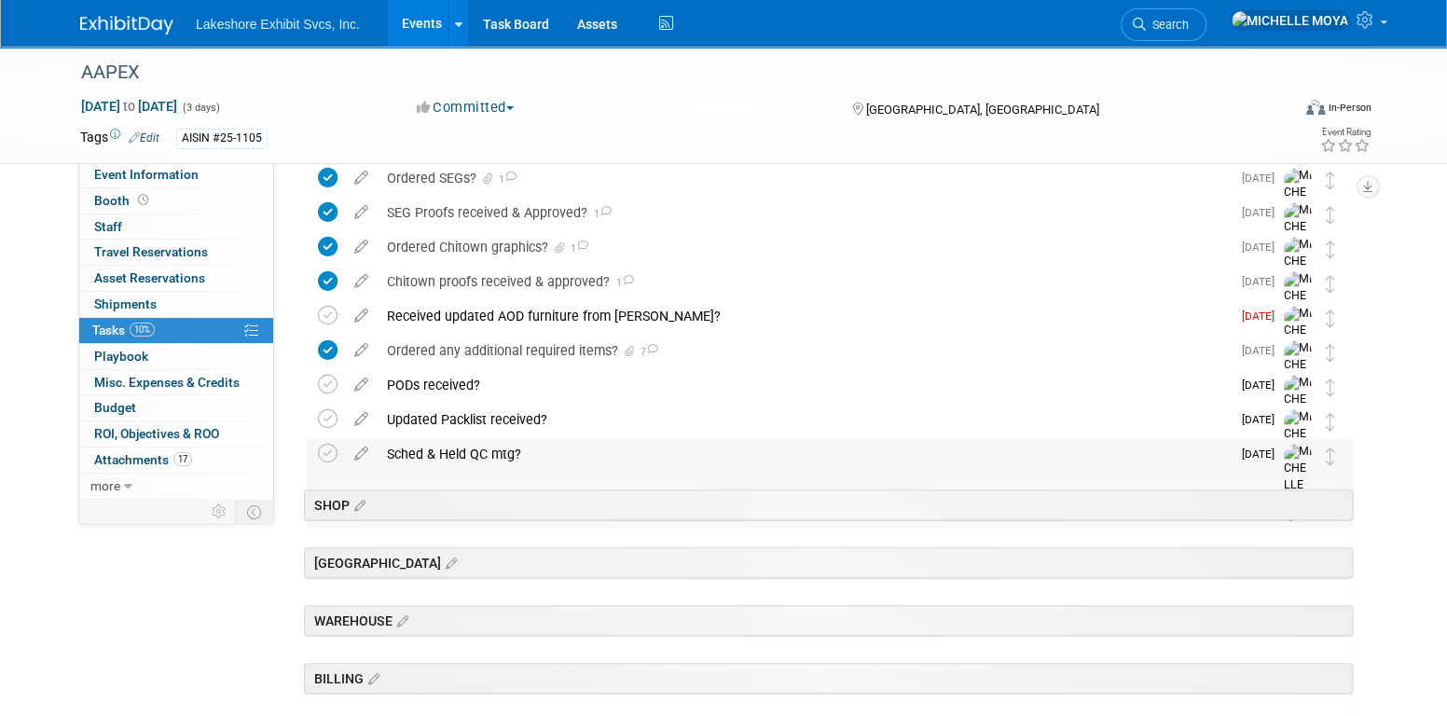
scroll to position [629, 0]
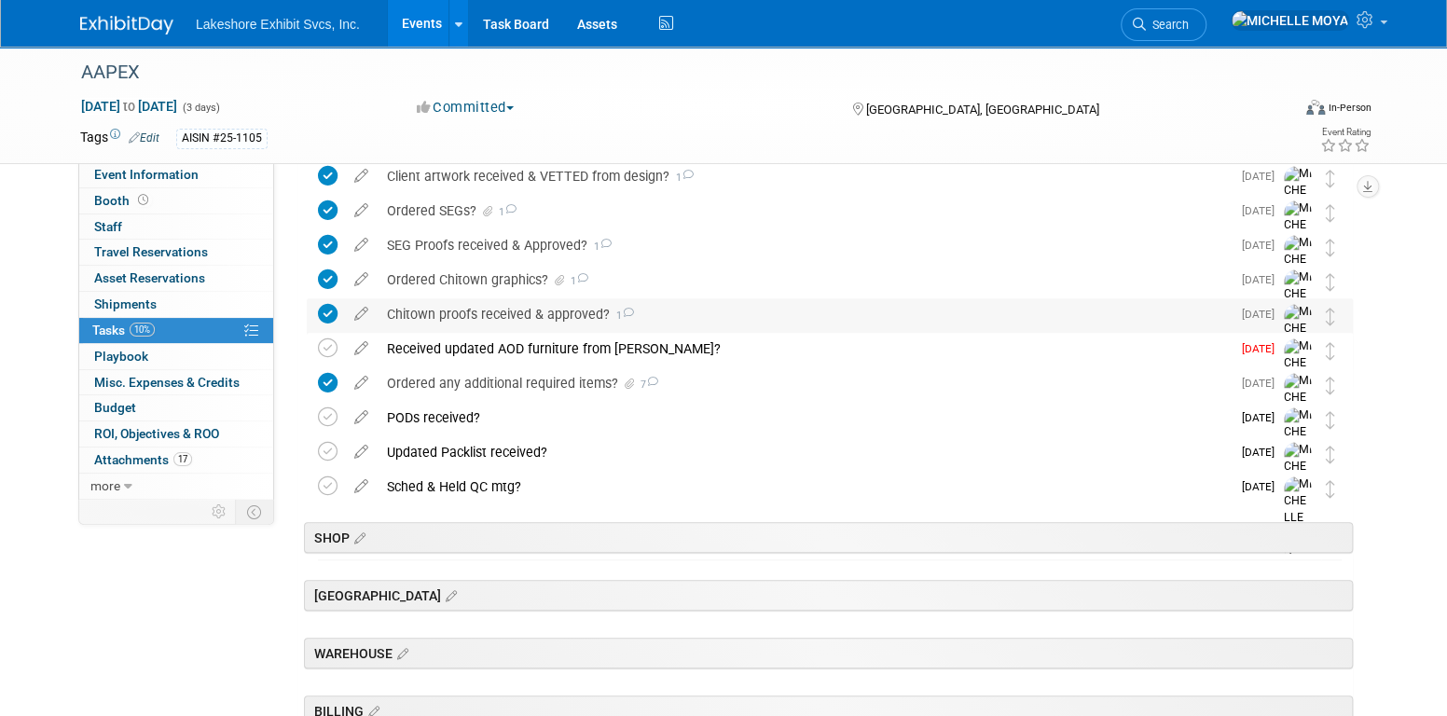
click at [533, 321] on div "Chitown proofs received & approved? 1" at bounding box center [804, 314] width 853 height 32
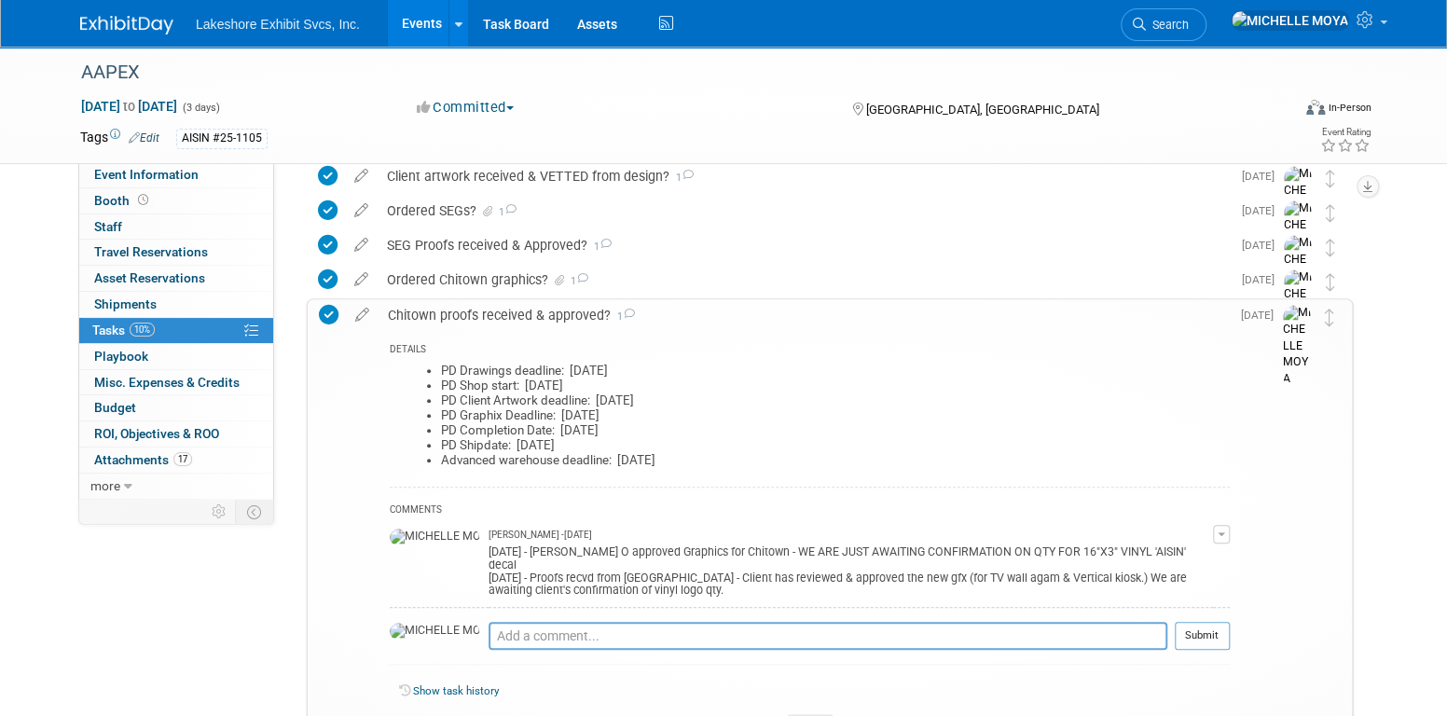
click at [1225, 533] on span "button" at bounding box center [1221, 535] width 7 height 4
click at [1176, 562] on link "Edit Comment" at bounding box center [1155, 561] width 147 height 26
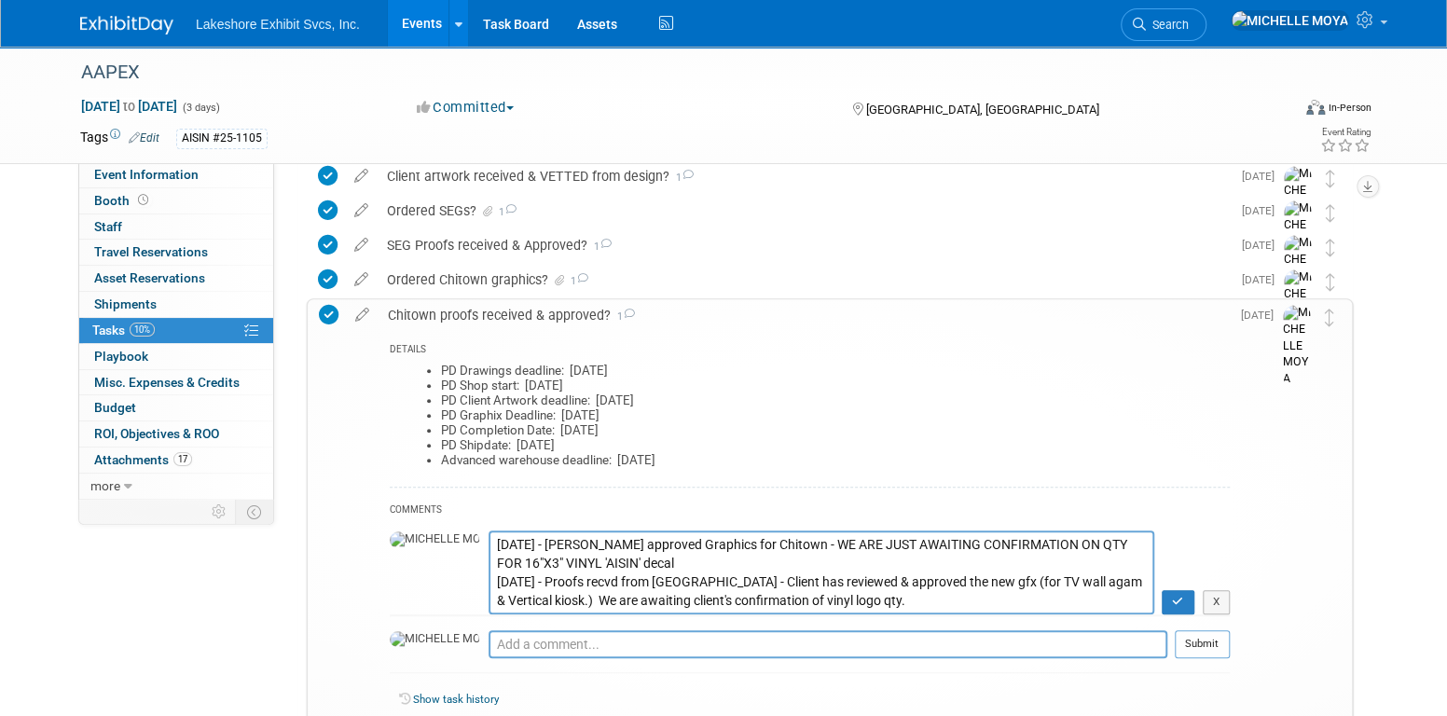
click at [489, 547] on textarea "[DATE] - [PERSON_NAME] approved Graphics for Chitown - WE ARE JUST AWAITING CON…" at bounding box center [822, 572] width 666 height 83
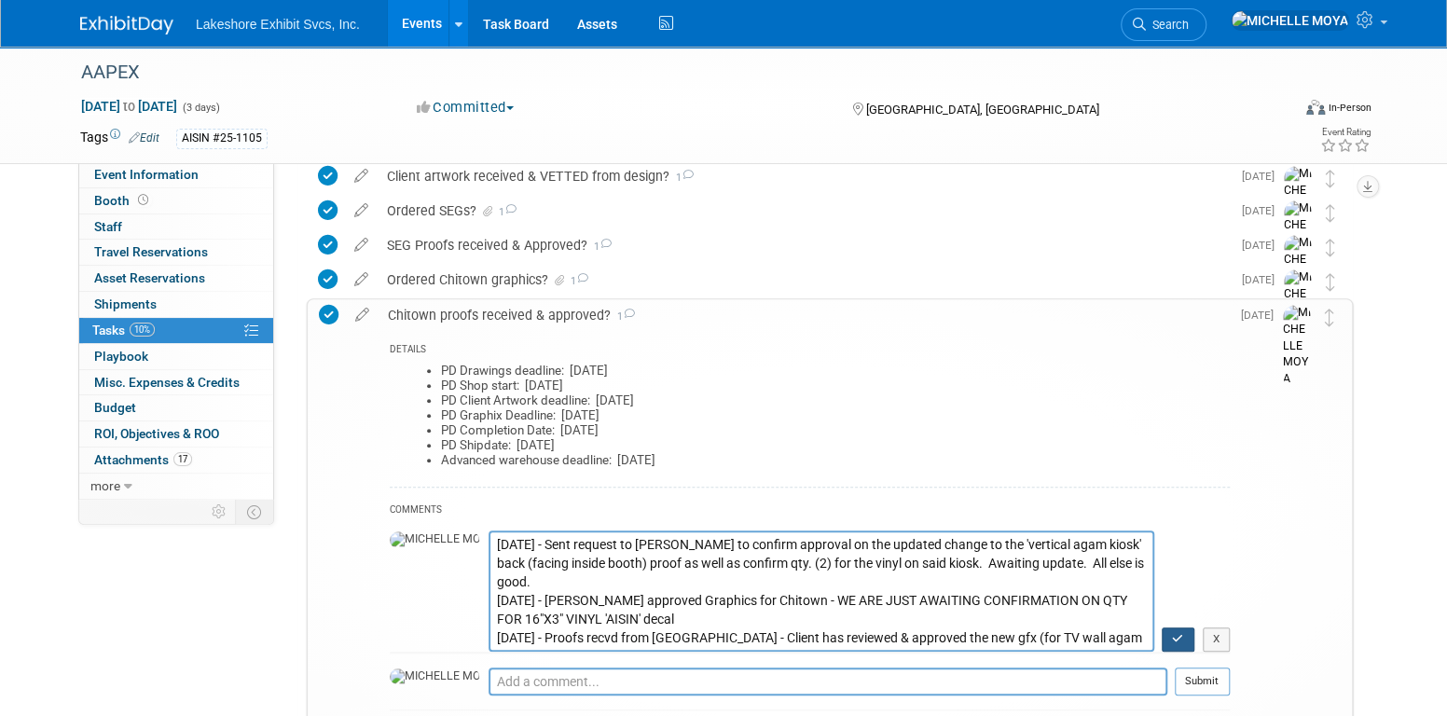
type textarea "[DATE] - Sent request to [PERSON_NAME] to confirm approval on the updated chang…"
click at [1182, 629] on button "button" at bounding box center [1178, 640] width 33 height 24
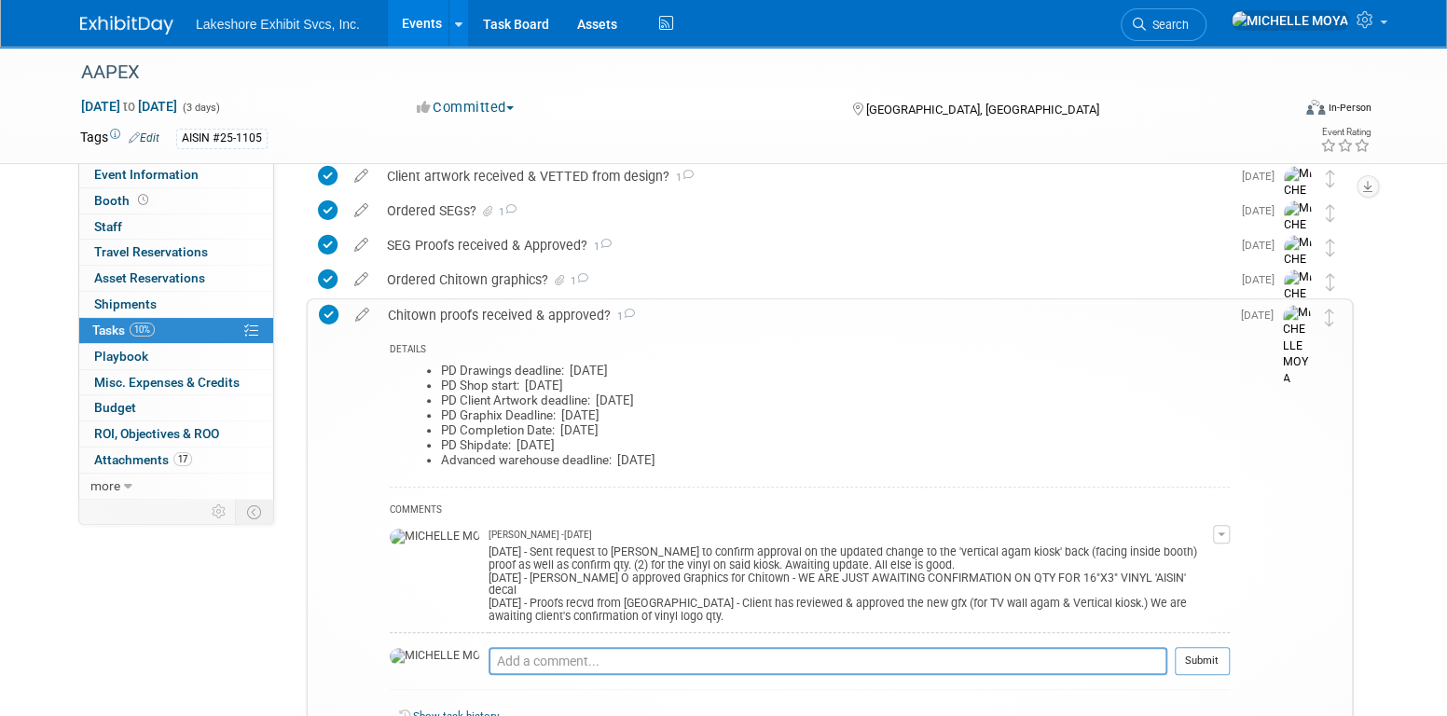
click at [1273, 388] on td "[DATE]" at bounding box center [1256, 526] width 53 height 455
